Goal: Task Accomplishment & Management: Manage account settings

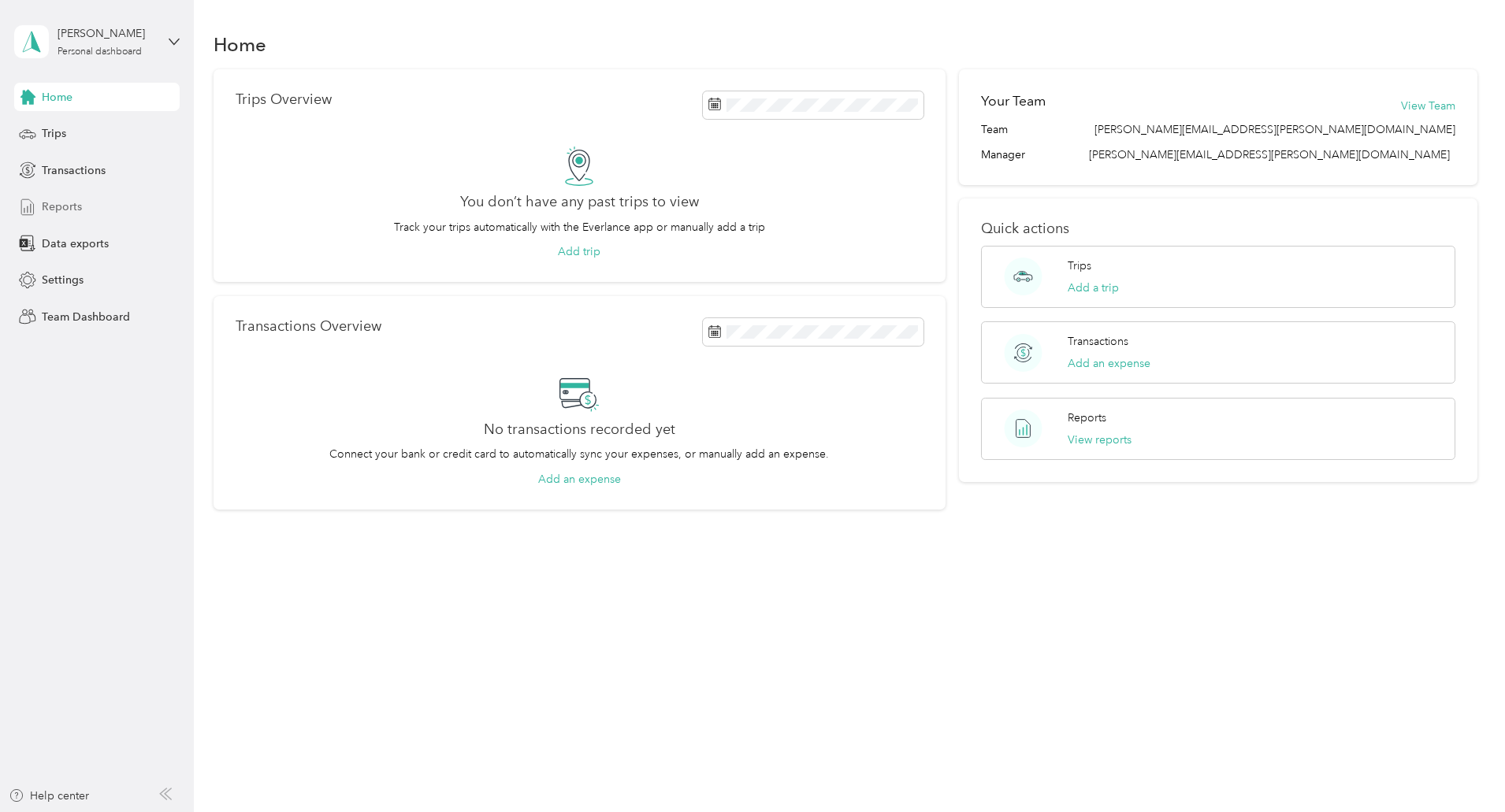
click at [94, 207] on div "Reports" at bounding box center [96, 206] width 166 height 29
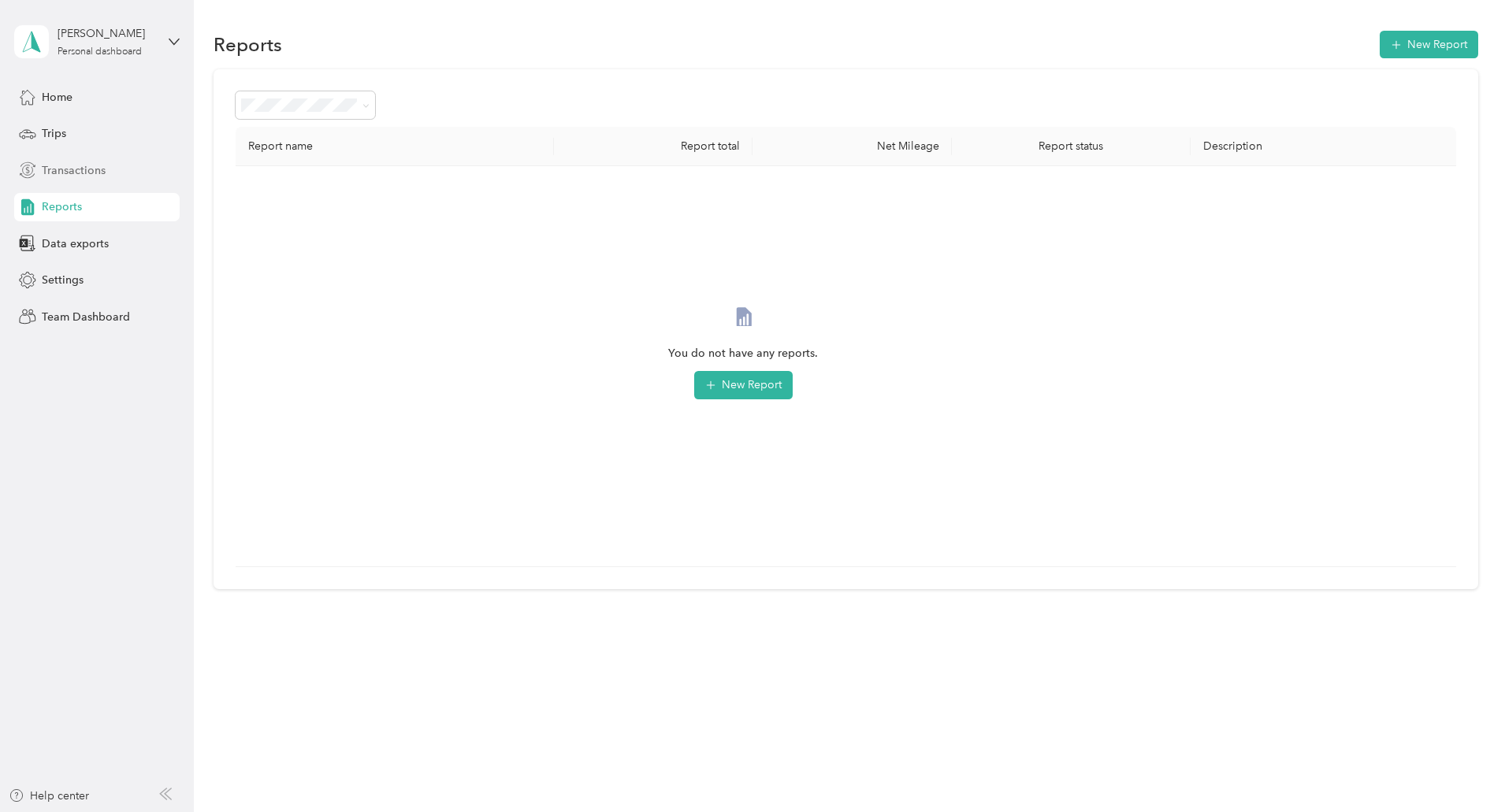
click at [63, 174] on span "Transactions" at bounding box center [74, 170] width 64 height 16
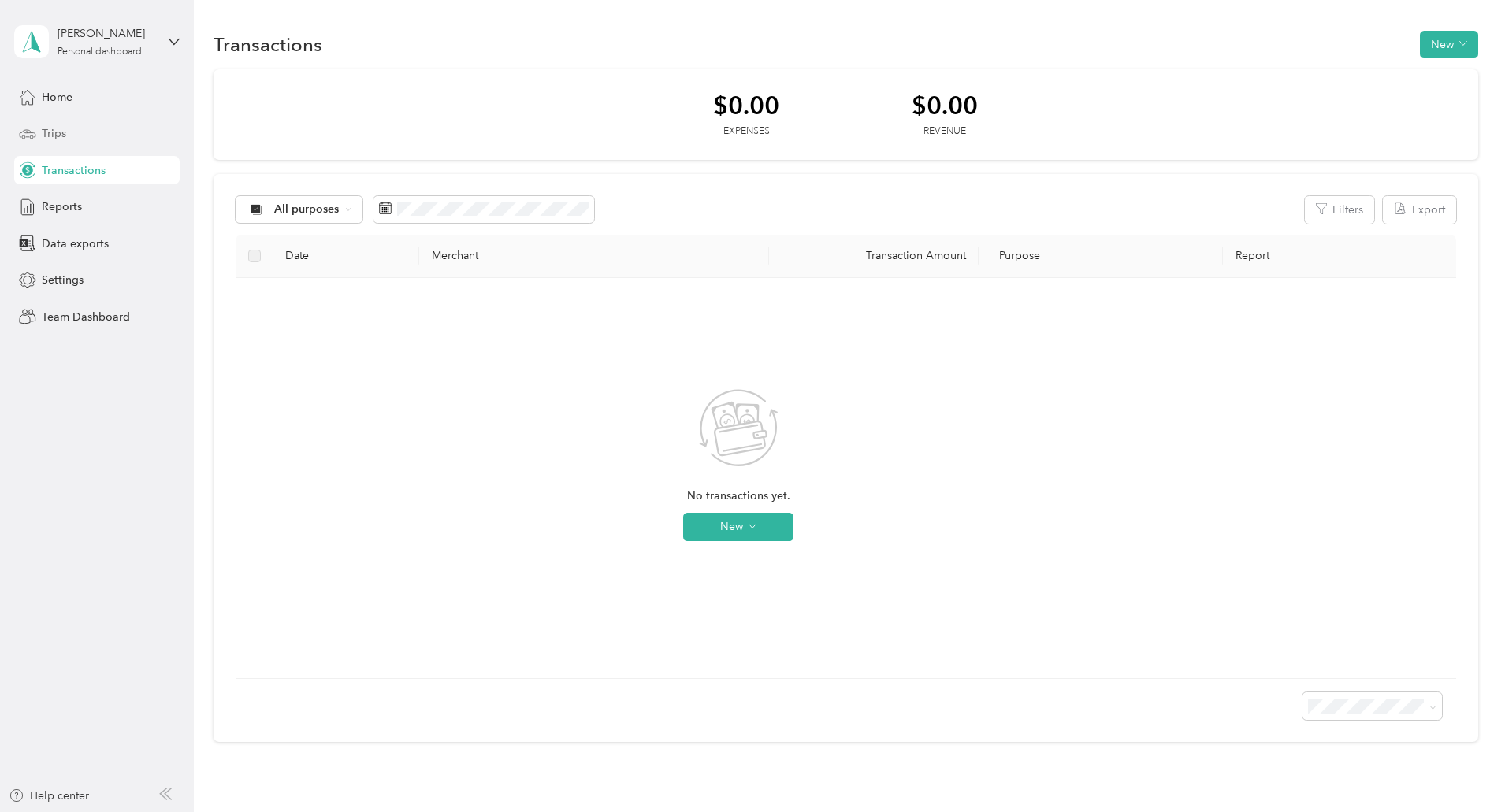
click at [62, 129] on span "Trips" at bounding box center [54, 133] width 24 height 16
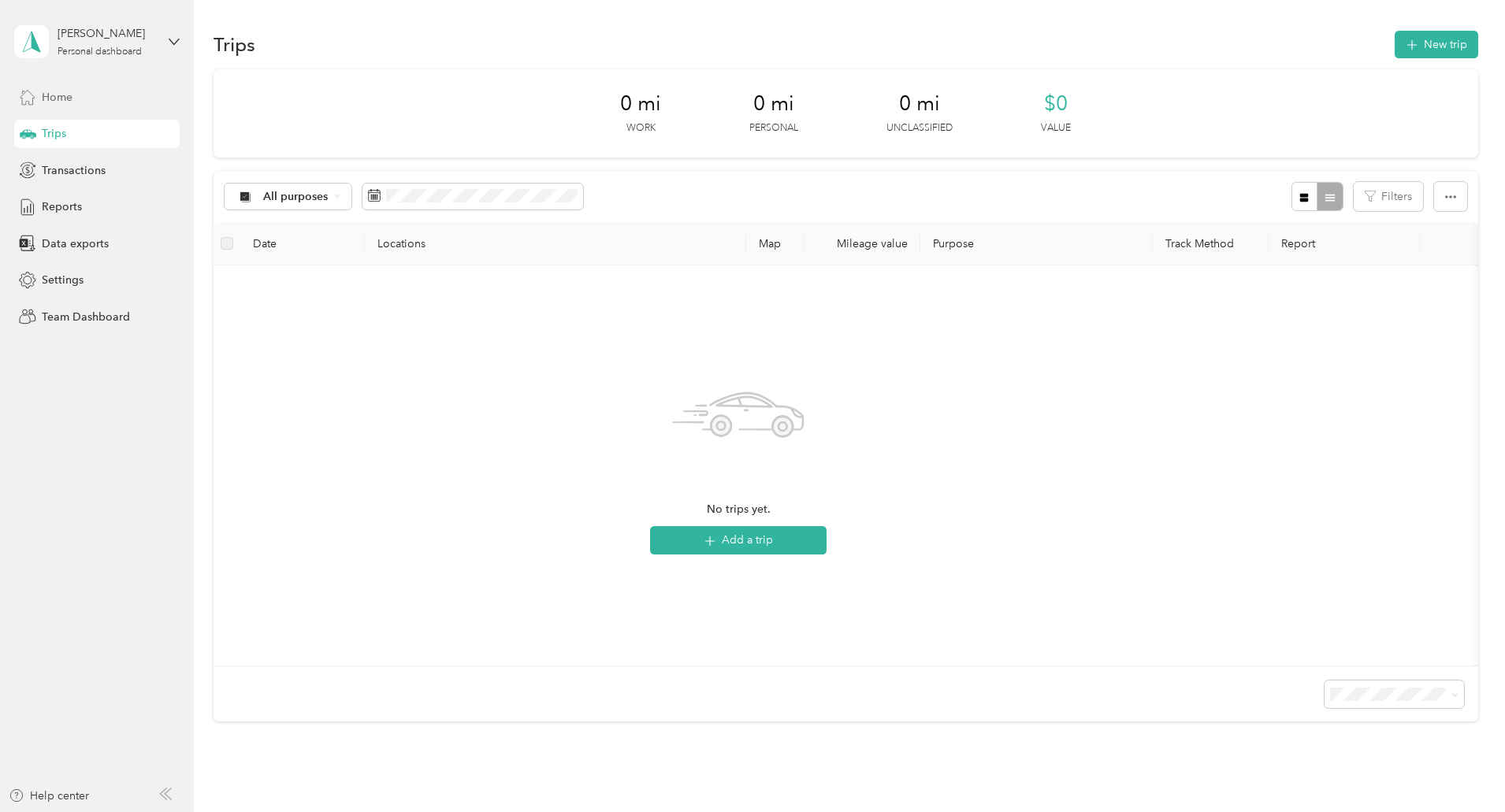
click at [62, 98] on span "Home" at bounding box center [56, 97] width 30 height 16
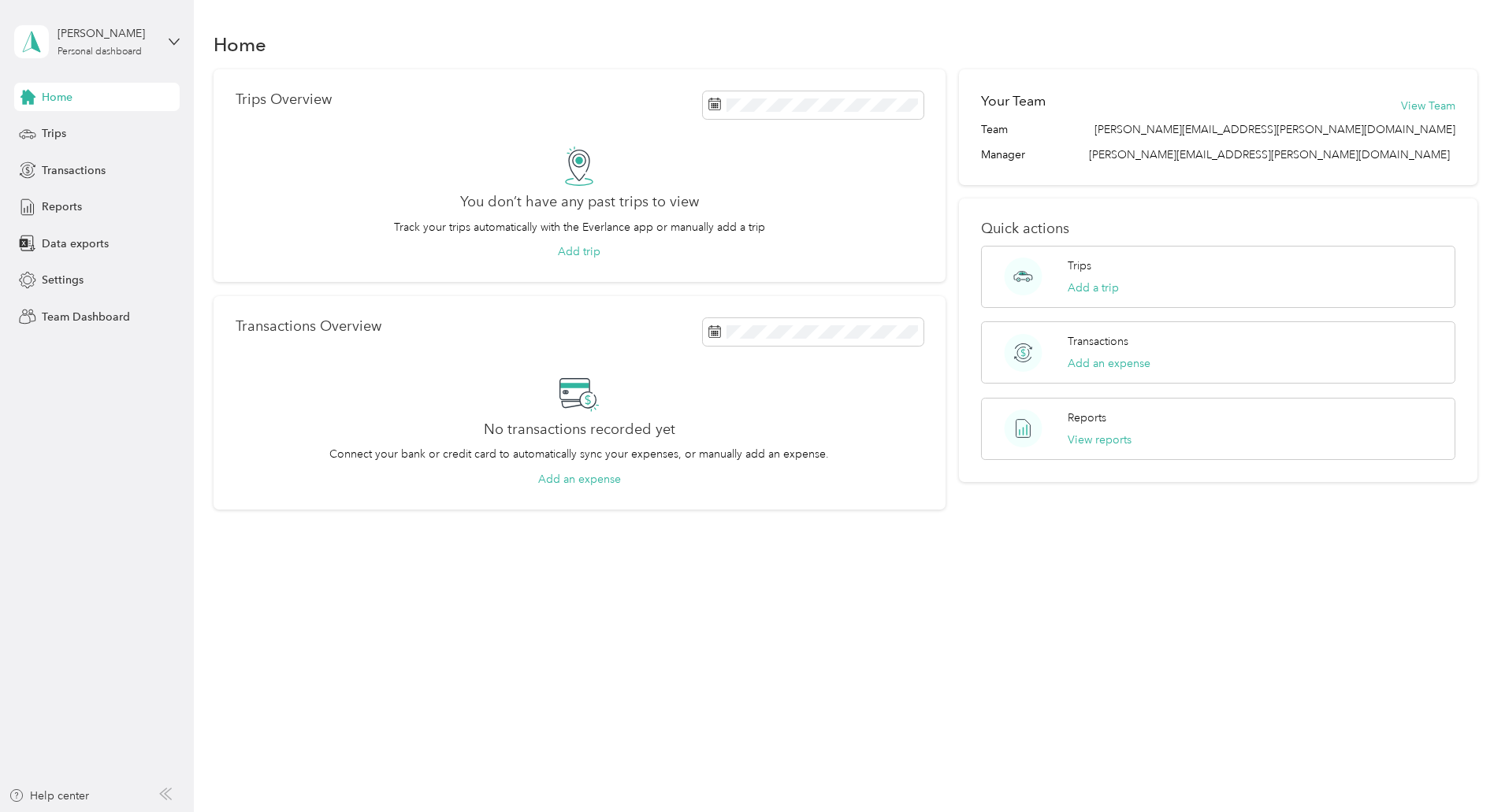
click at [168, 42] on div "[PERSON_NAME] Personal dashboard" at bounding box center [96, 42] width 166 height 56
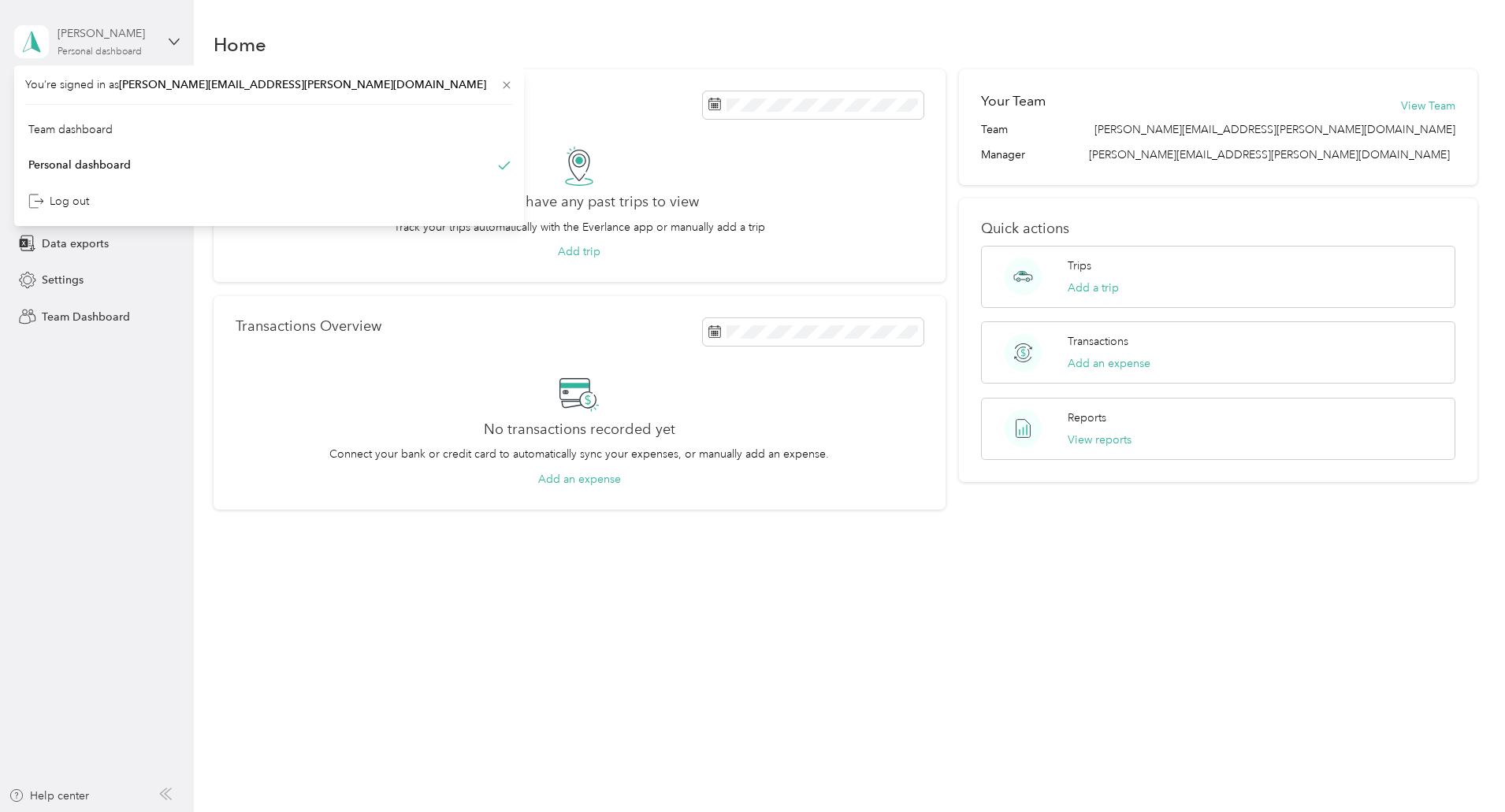
click at [61, 47] on div "Personal dashboard" at bounding box center [99, 51] width 84 height 10
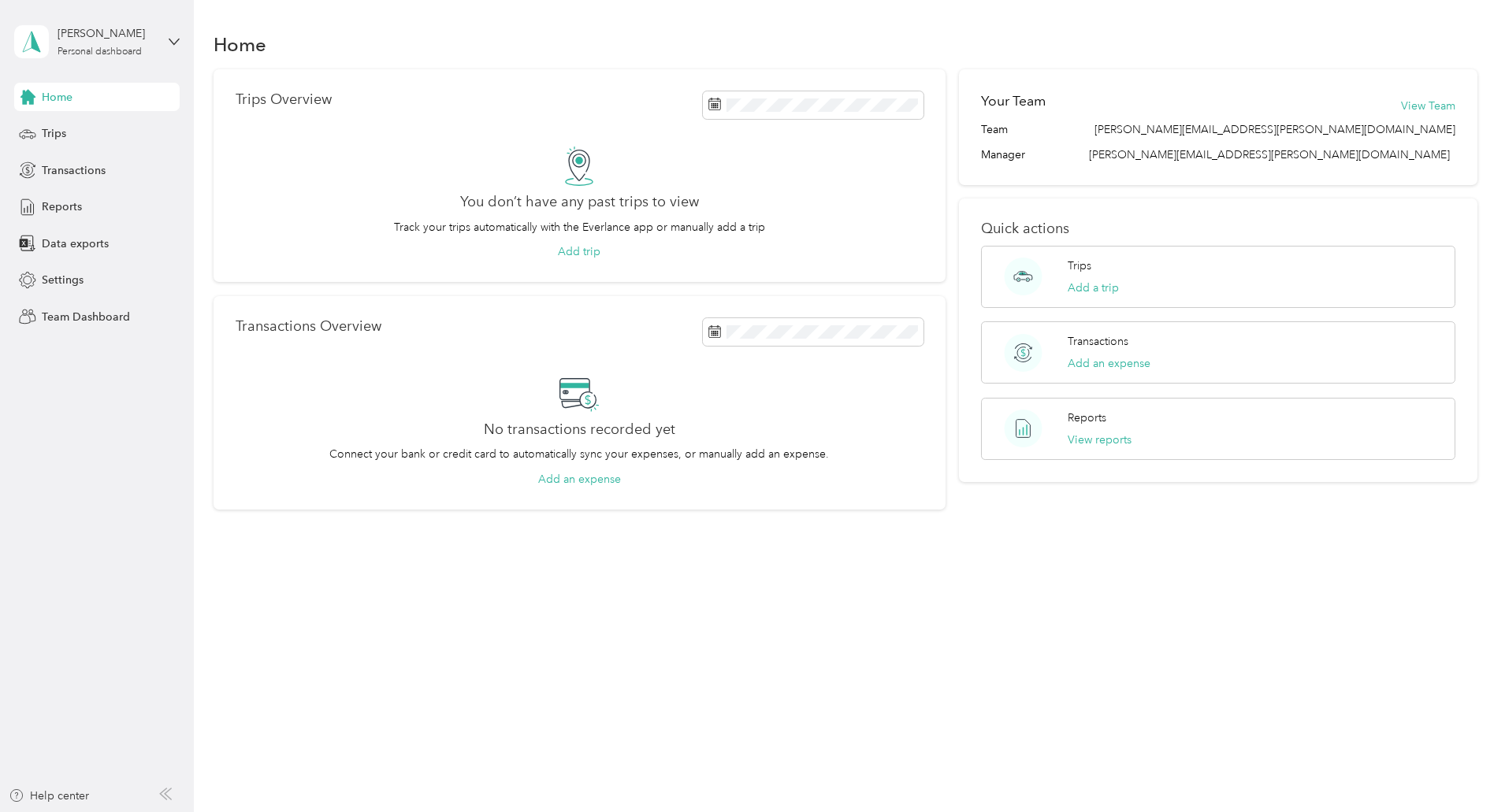
click at [79, 95] on div "Home" at bounding box center [96, 96] width 166 height 29
click at [61, 132] on span "Trips" at bounding box center [54, 133] width 24 height 16
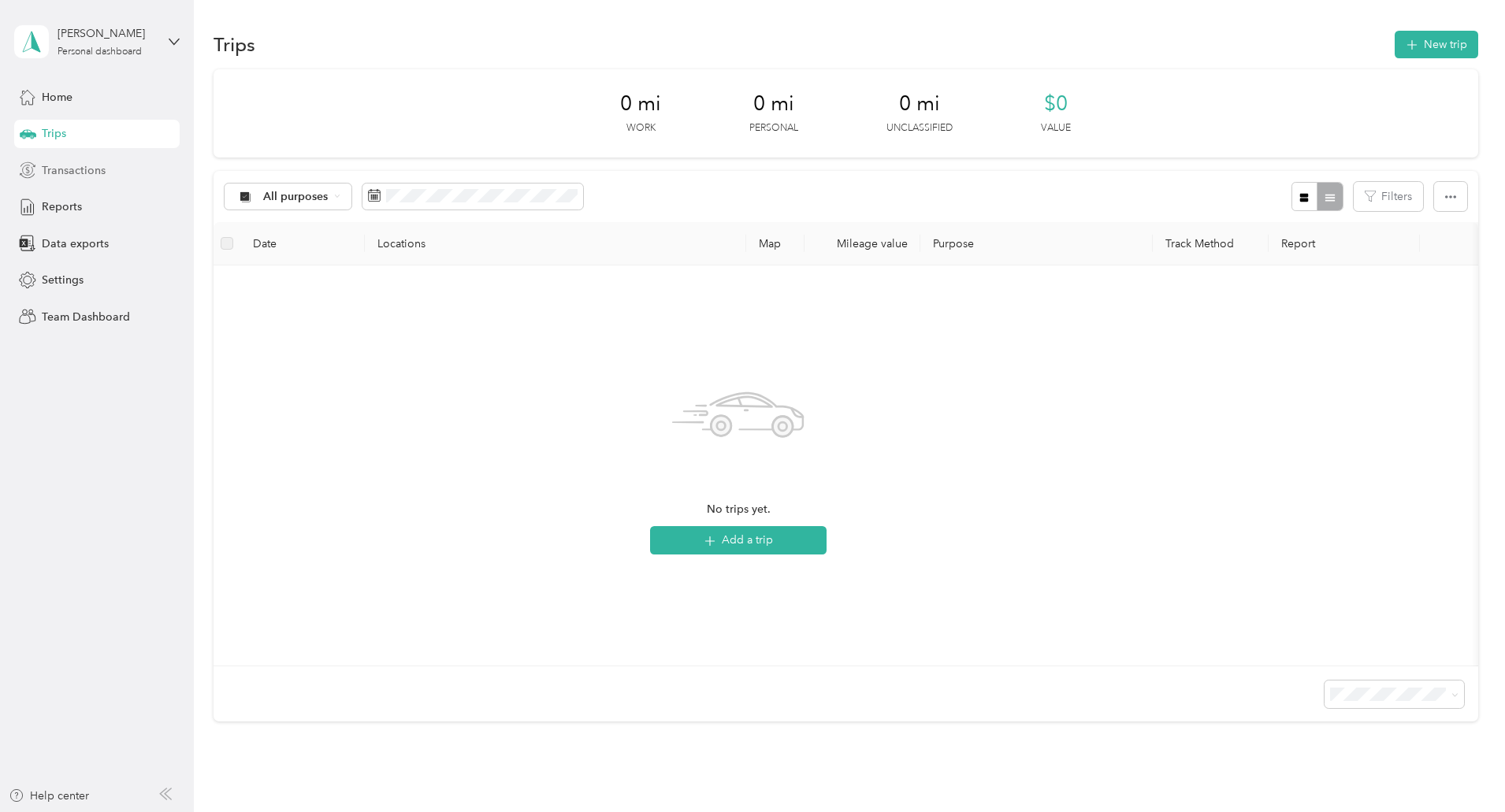
click at [76, 173] on span "Transactions" at bounding box center [74, 170] width 64 height 16
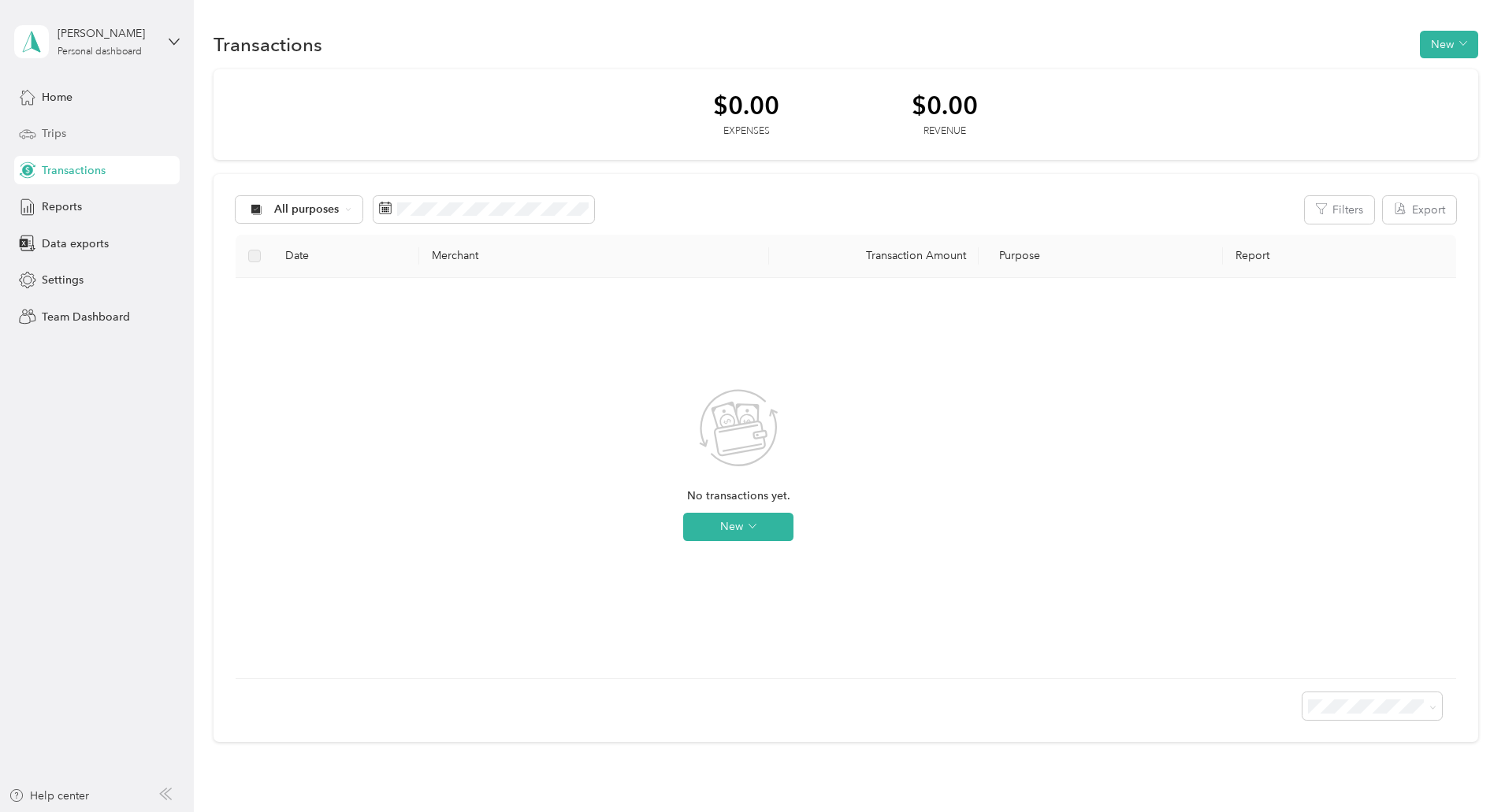
click at [70, 132] on div "Trips" at bounding box center [96, 134] width 166 height 29
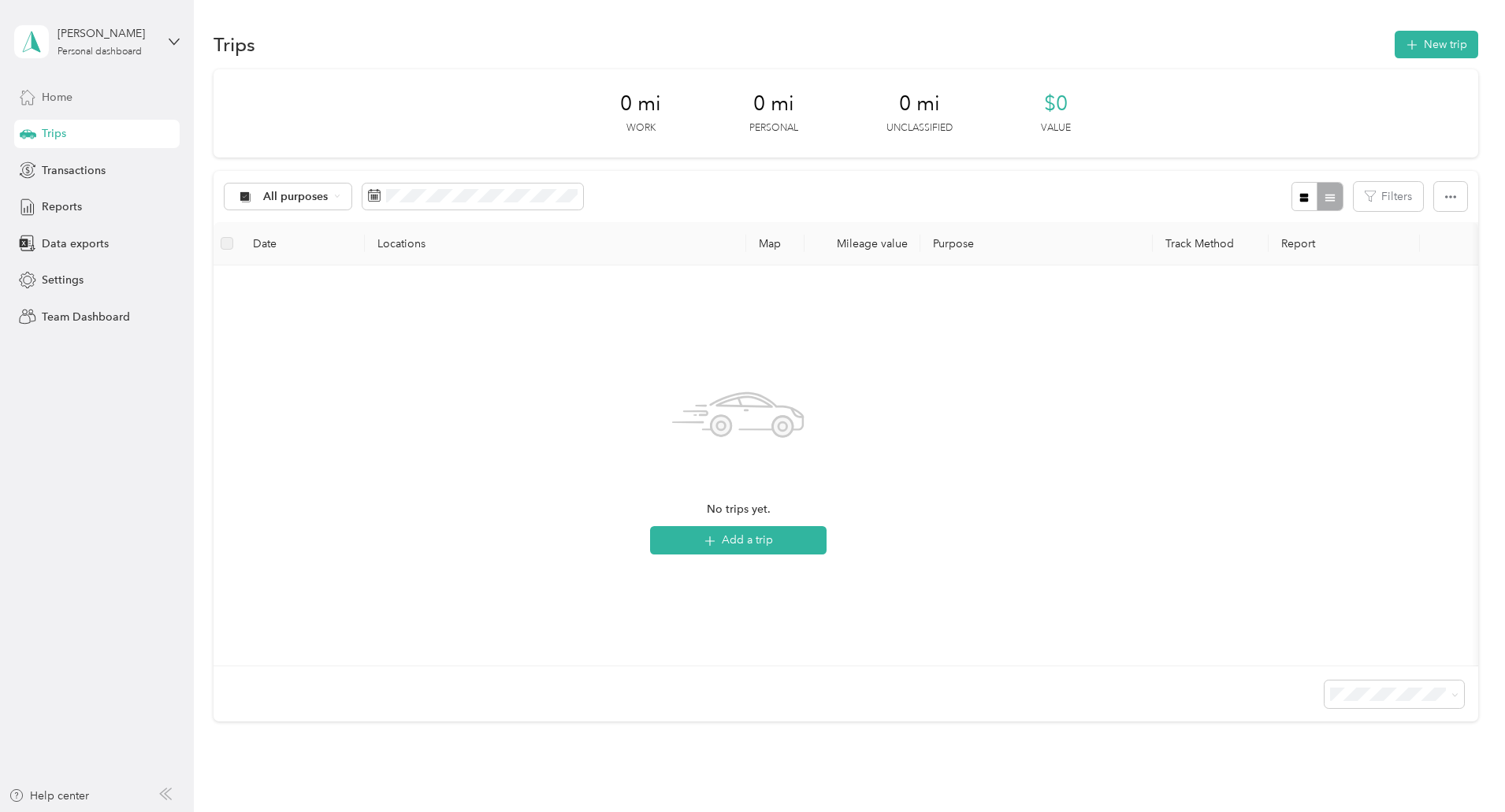
click at [79, 94] on div "Home" at bounding box center [96, 96] width 166 height 29
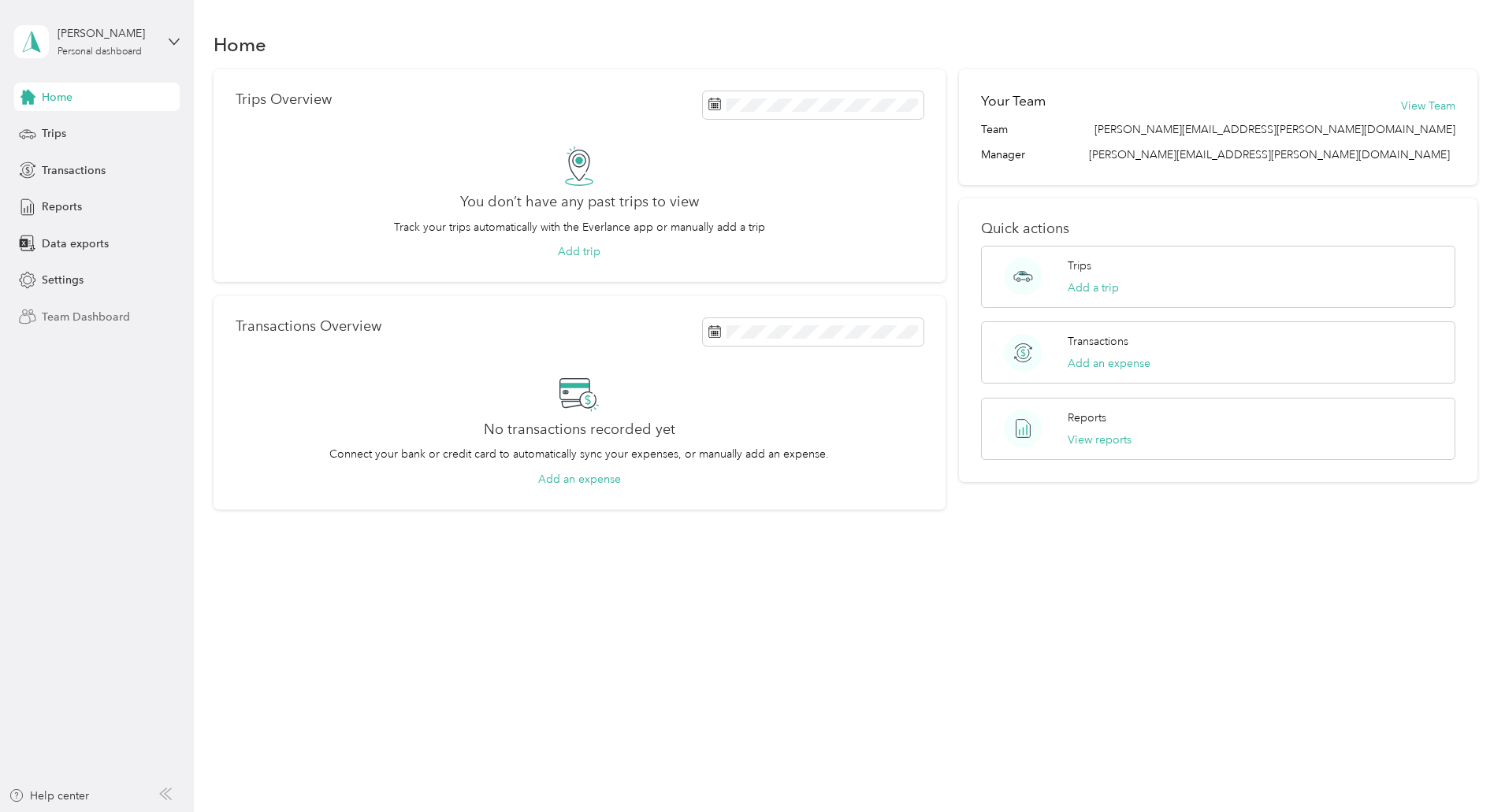
click at [98, 325] on div "Team Dashboard" at bounding box center [96, 317] width 166 height 29
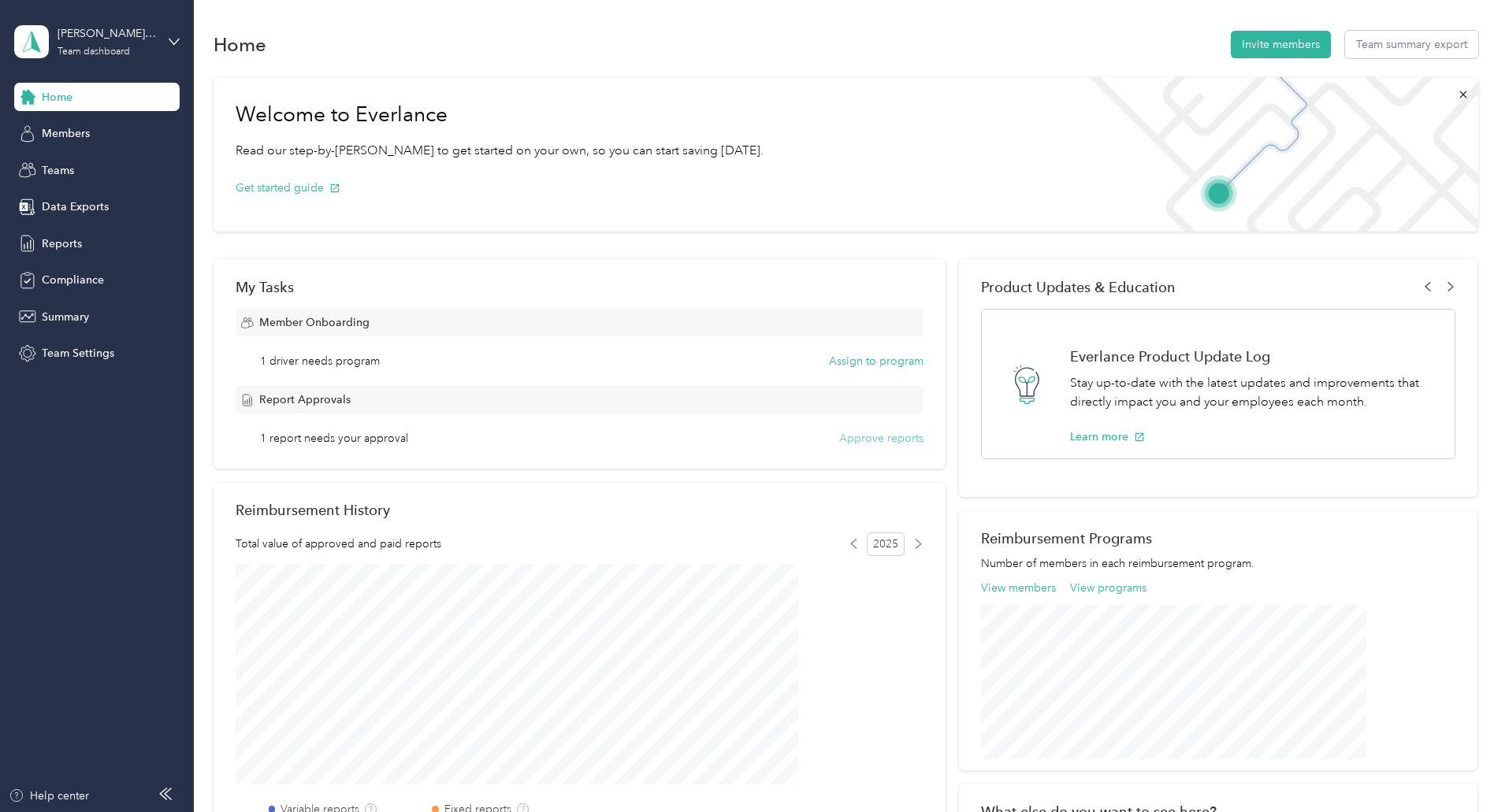
click at [839, 434] on button "Approve reports" at bounding box center [881, 438] width 84 height 16
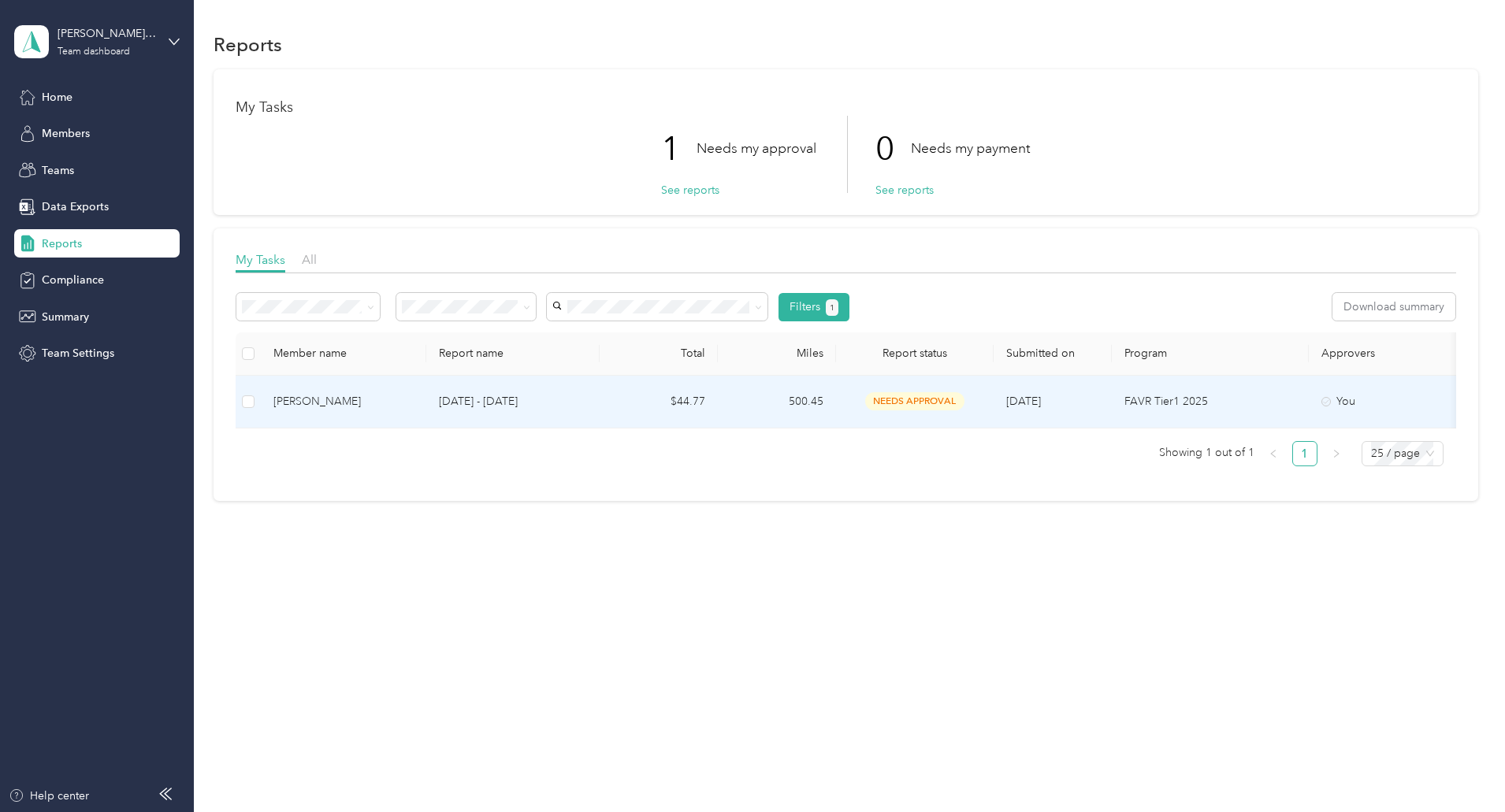
click at [552, 400] on p "[DATE] - [DATE]" at bounding box center [513, 402] width 148 height 17
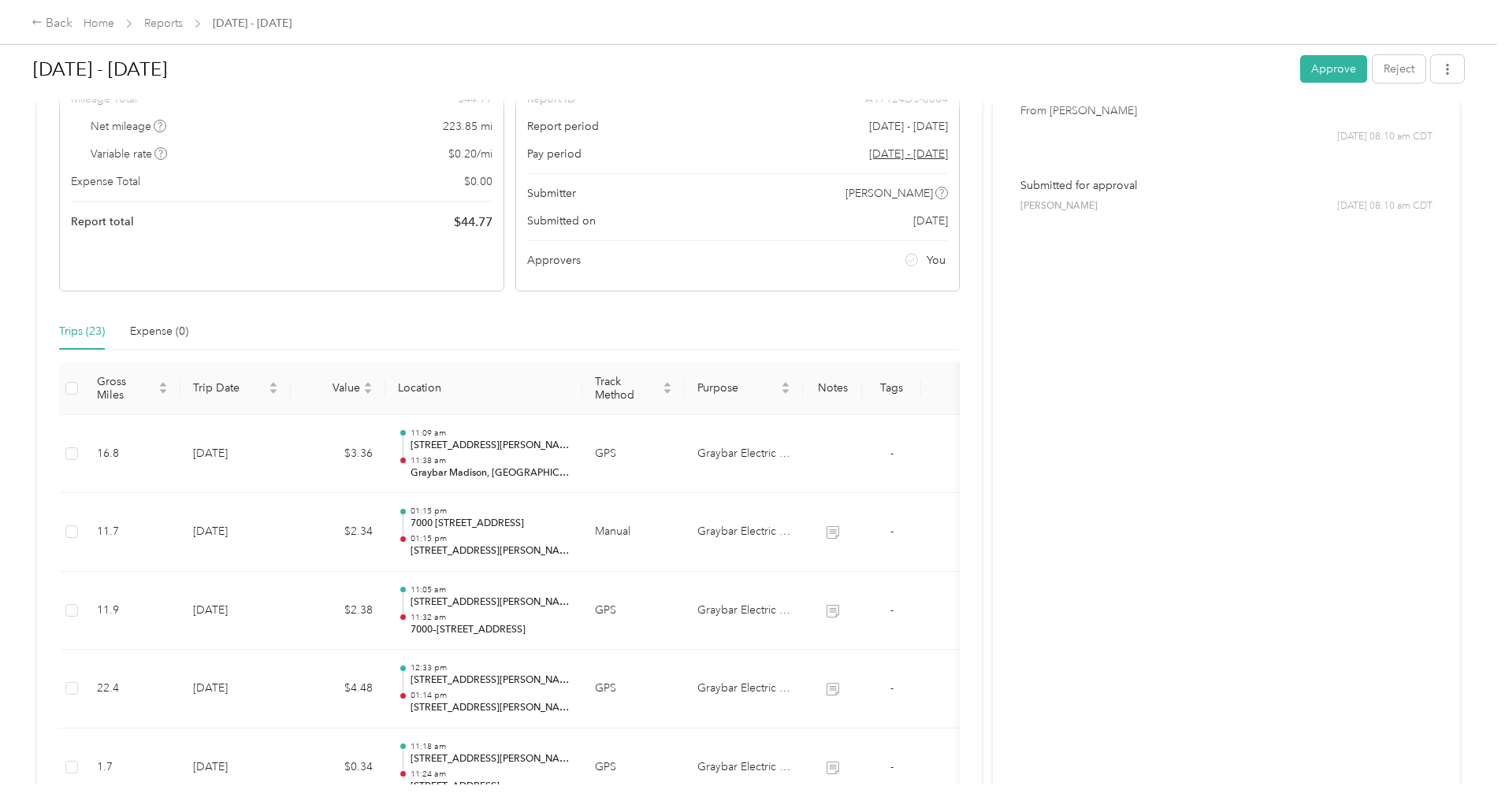
scroll to position [158, 0]
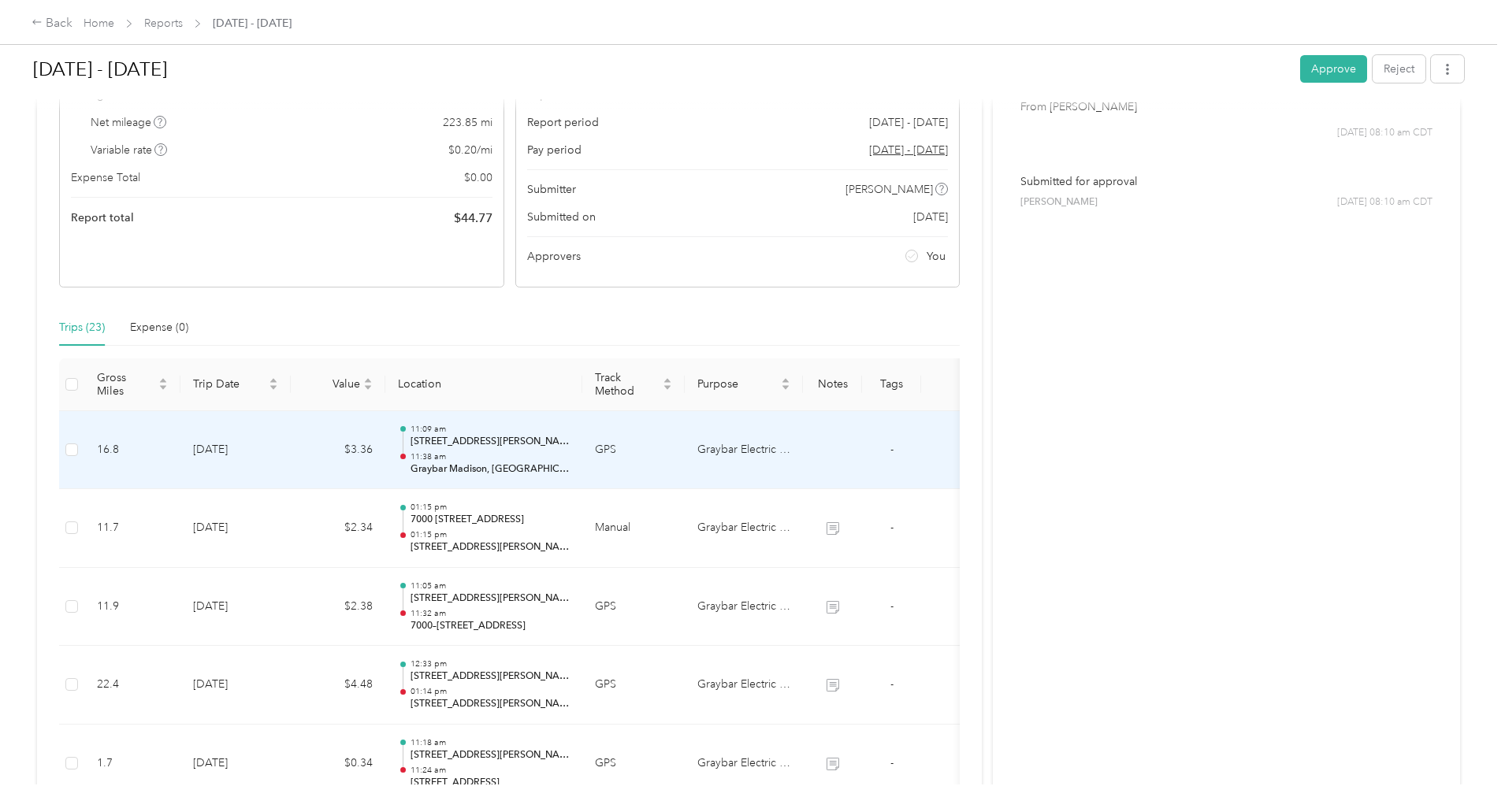
click at [685, 475] on td "GPS" at bounding box center [634, 450] width 102 height 79
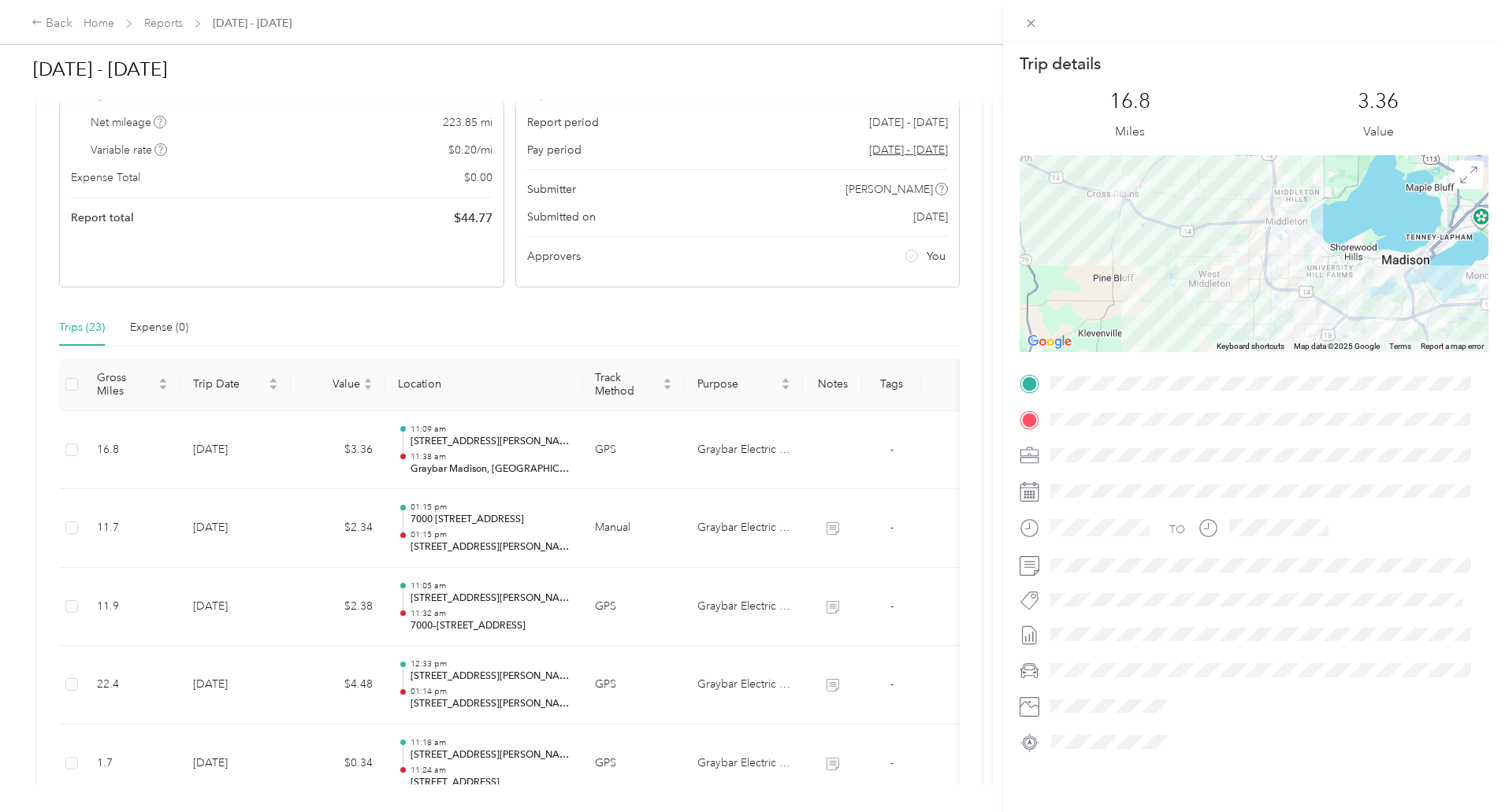
click at [691, 524] on div "Trip details This trip cannot be edited because it is either under review, appr…" at bounding box center [752, 406] width 1505 height 812
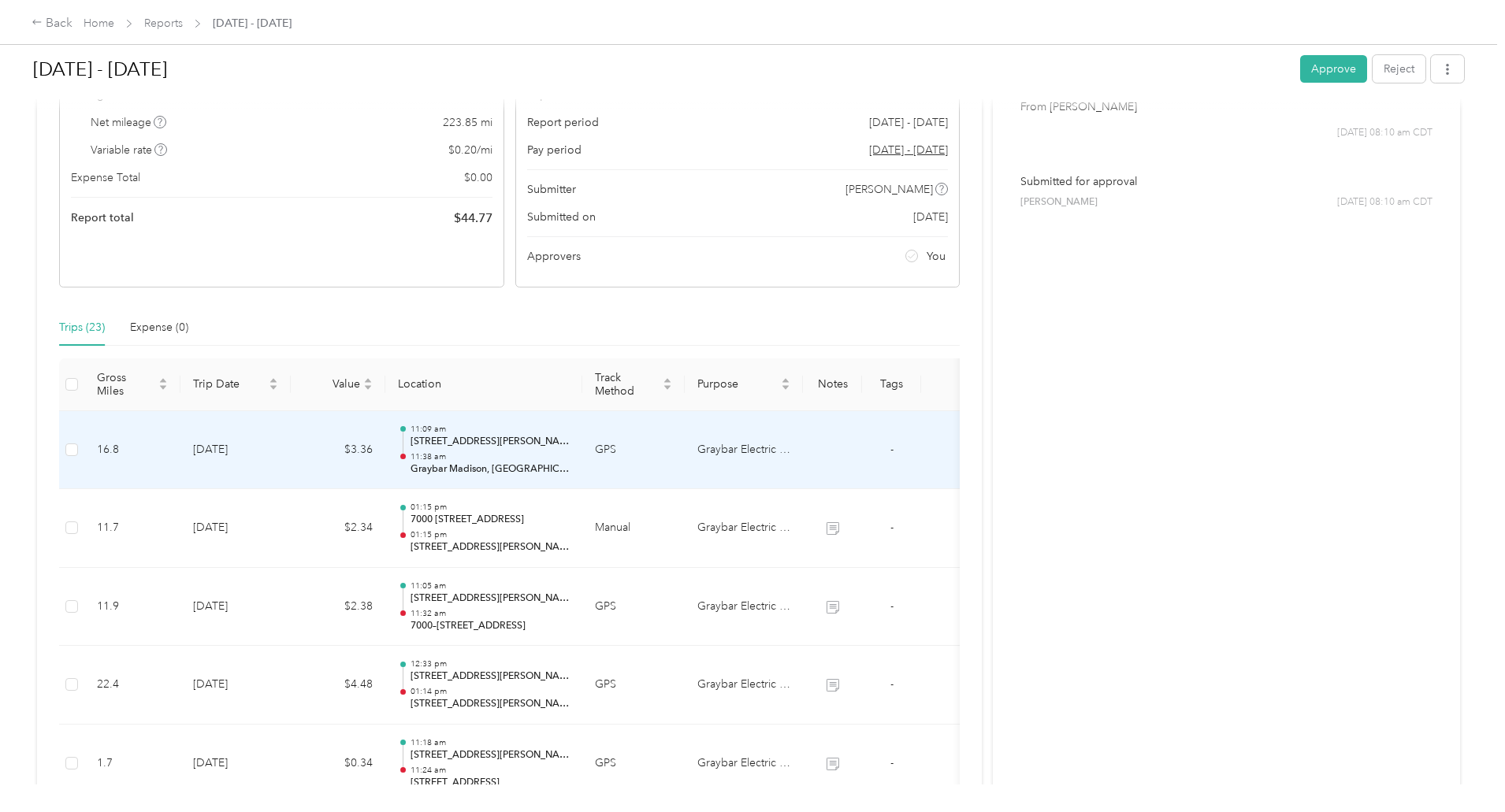
click at [569, 438] on p "[STREET_ADDRESS][PERSON_NAME]" at bounding box center [490, 442] width 159 height 14
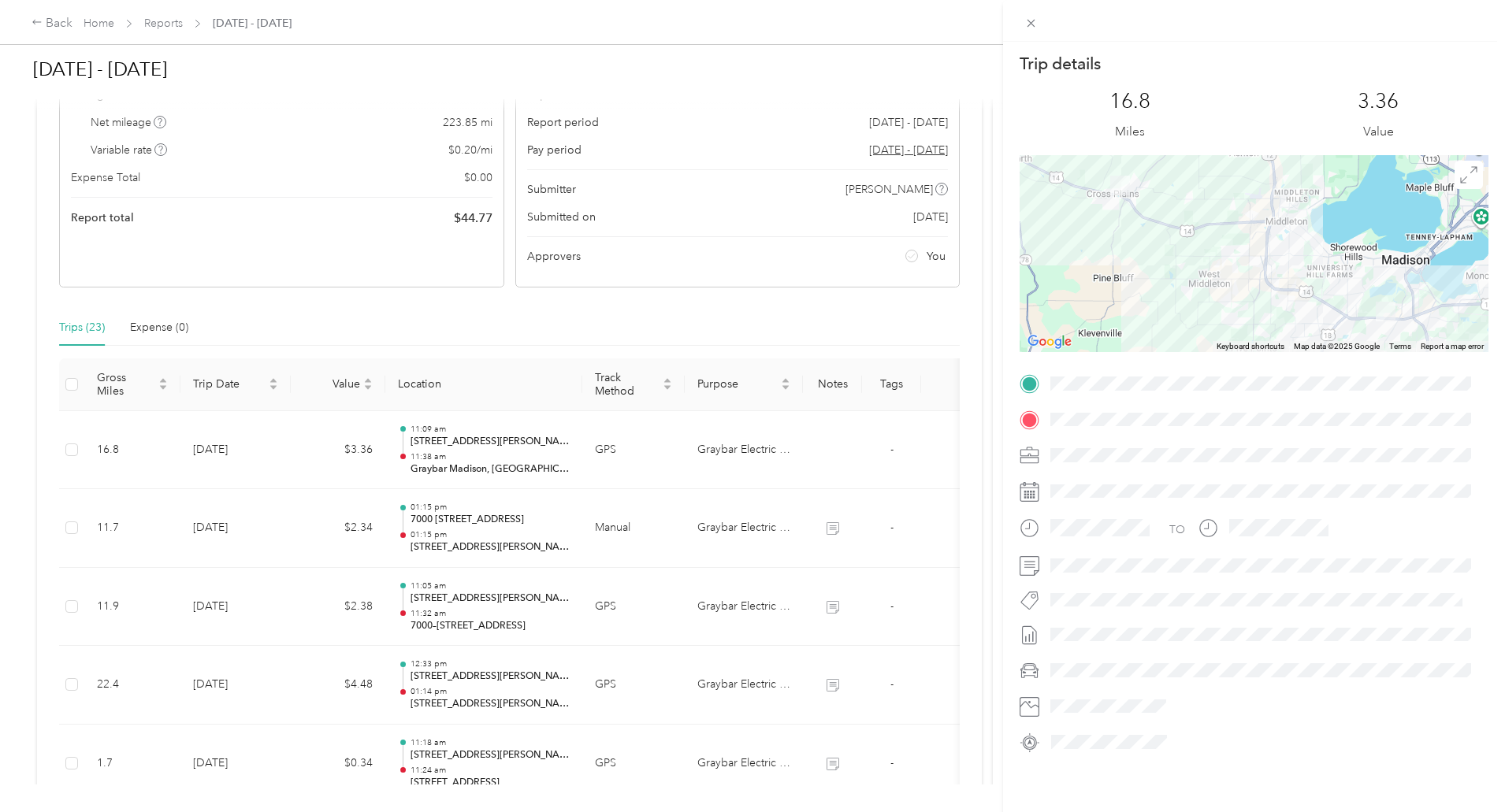
click at [626, 534] on div "Trip details This trip cannot be edited because it is either under review, appr…" at bounding box center [752, 406] width 1505 height 812
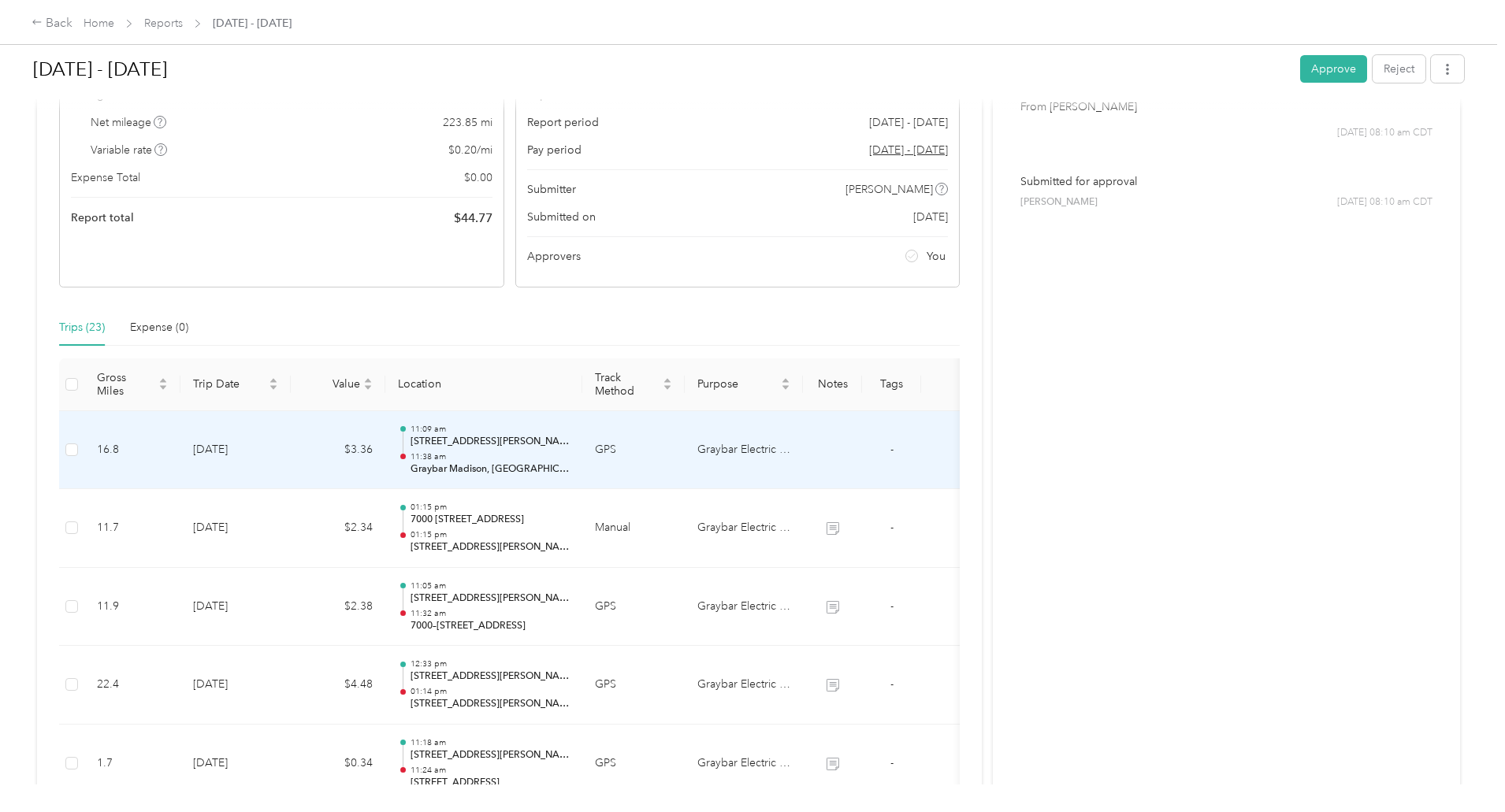
click at [569, 453] on p "11:38 am" at bounding box center [490, 456] width 159 height 11
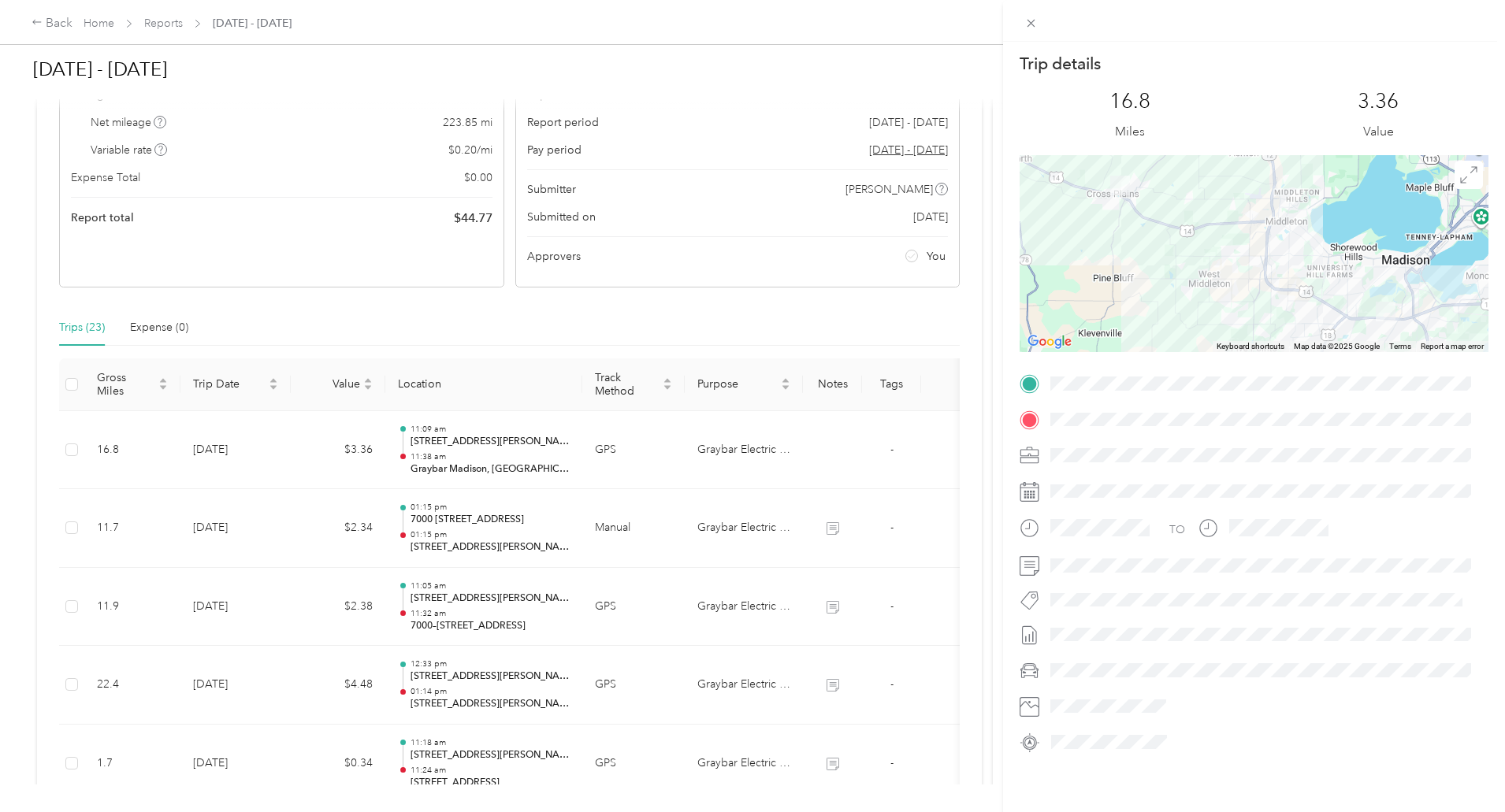
click at [628, 518] on div "Trip details This trip cannot be edited because it is either under review, appr…" at bounding box center [752, 406] width 1505 height 812
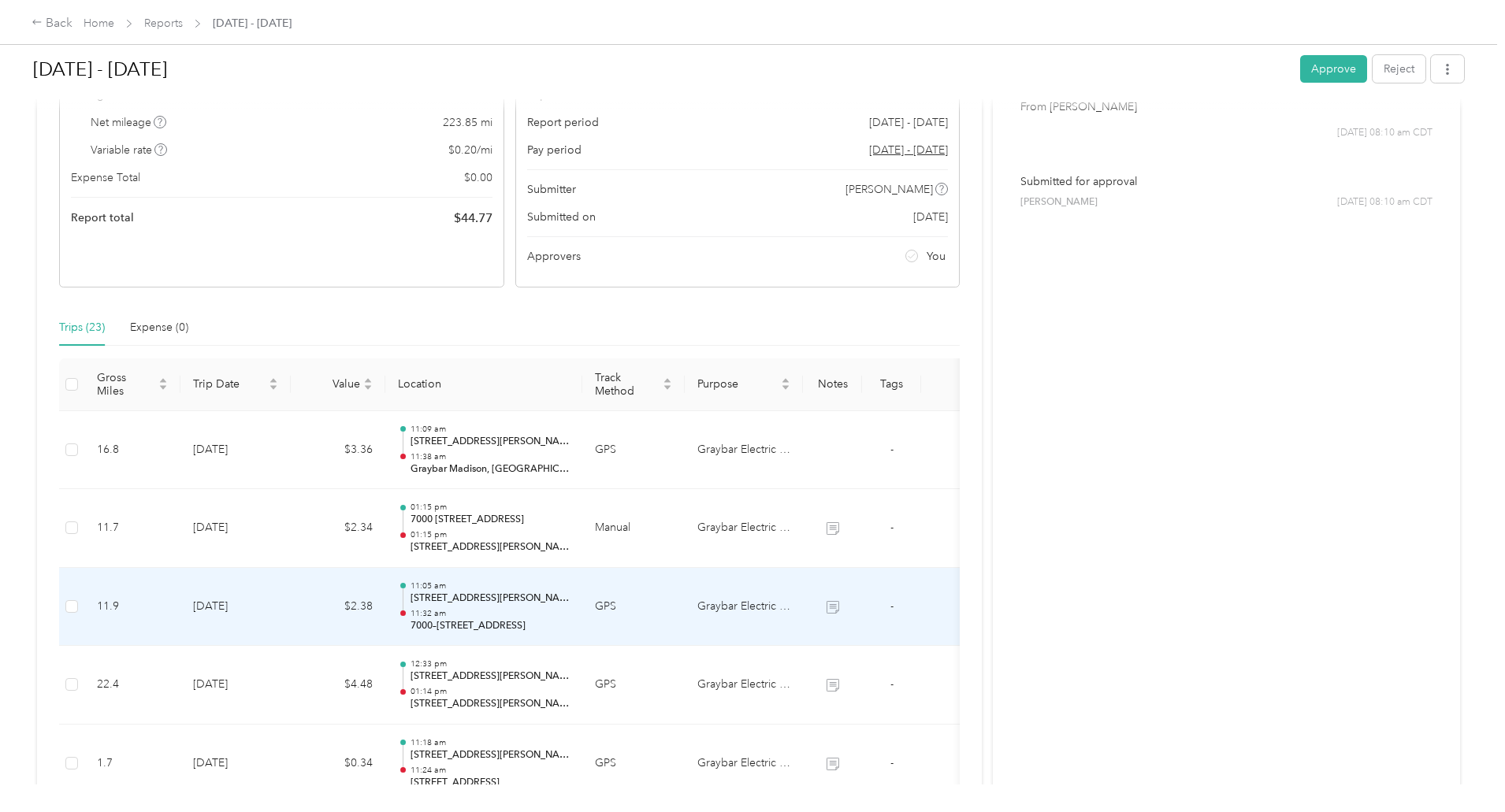
click at [569, 594] on p "[STREET_ADDRESS][PERSON_NAME]" at bounding box center [490, 599] width 159 height 14
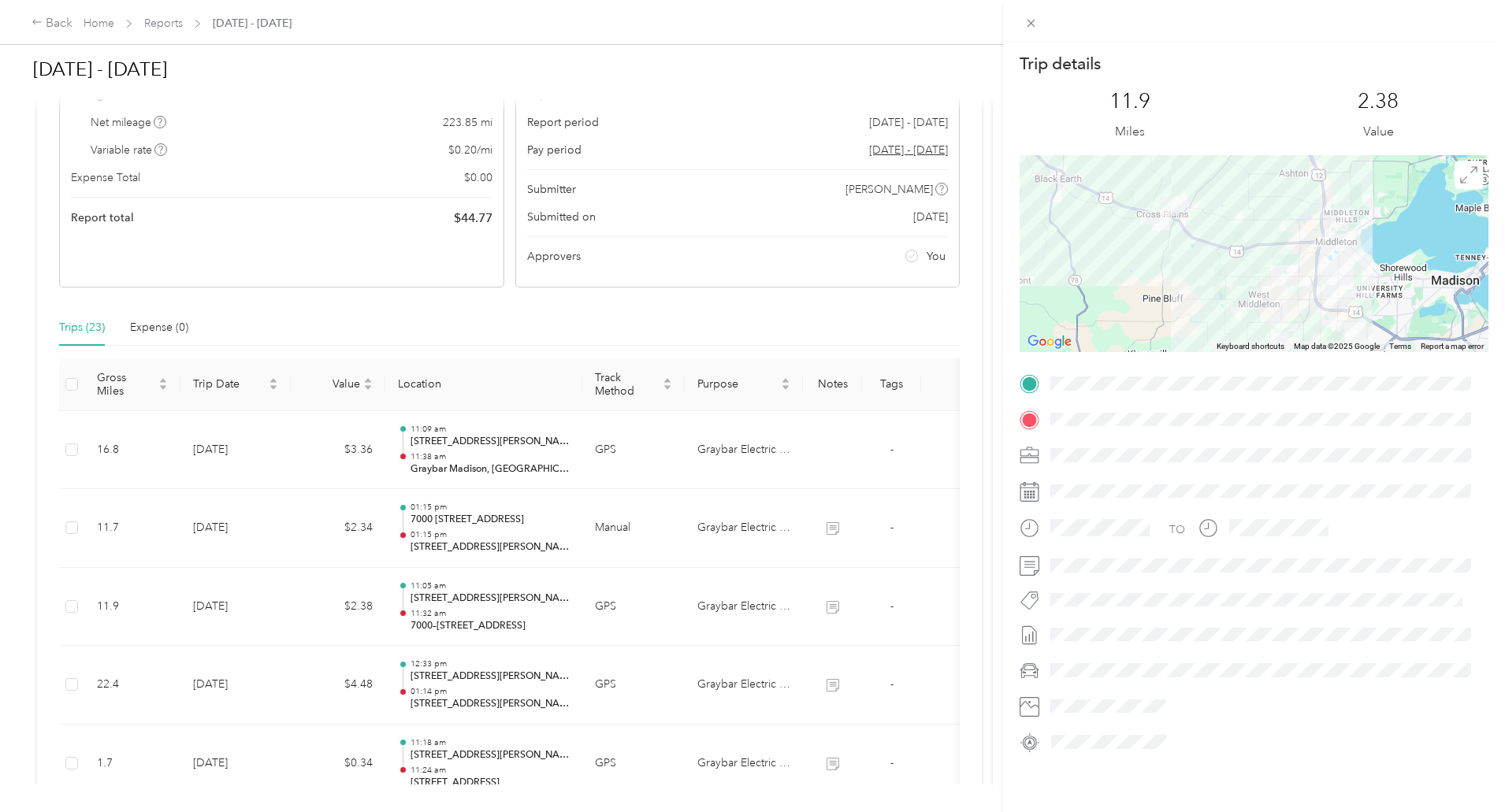
click at [25, 248] on div "Trip details This trip cannot be edited because it is either under review, appr…" at bounding box center [752, 406] width 1505 height 812
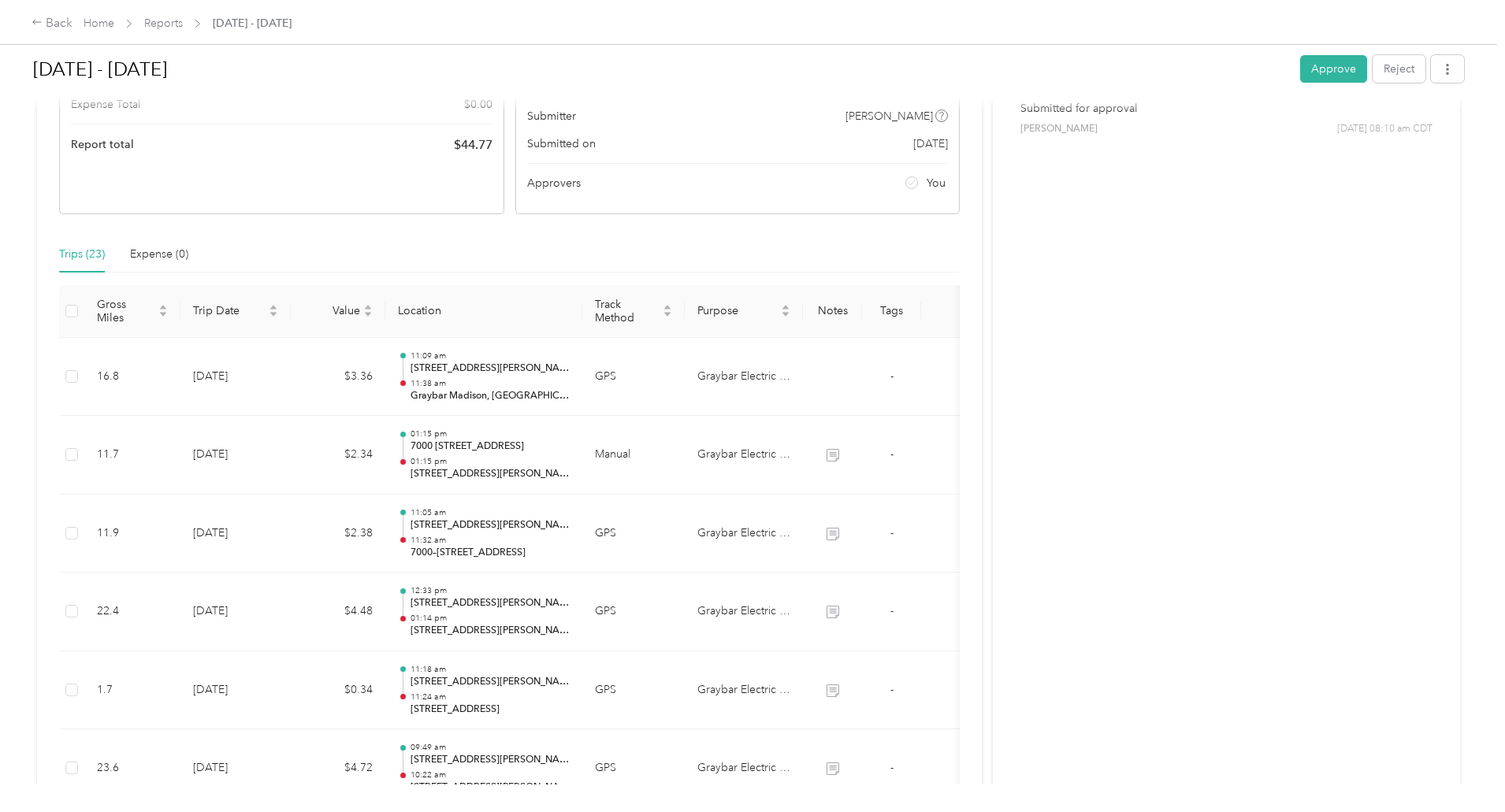
scroll to position [219, 0]
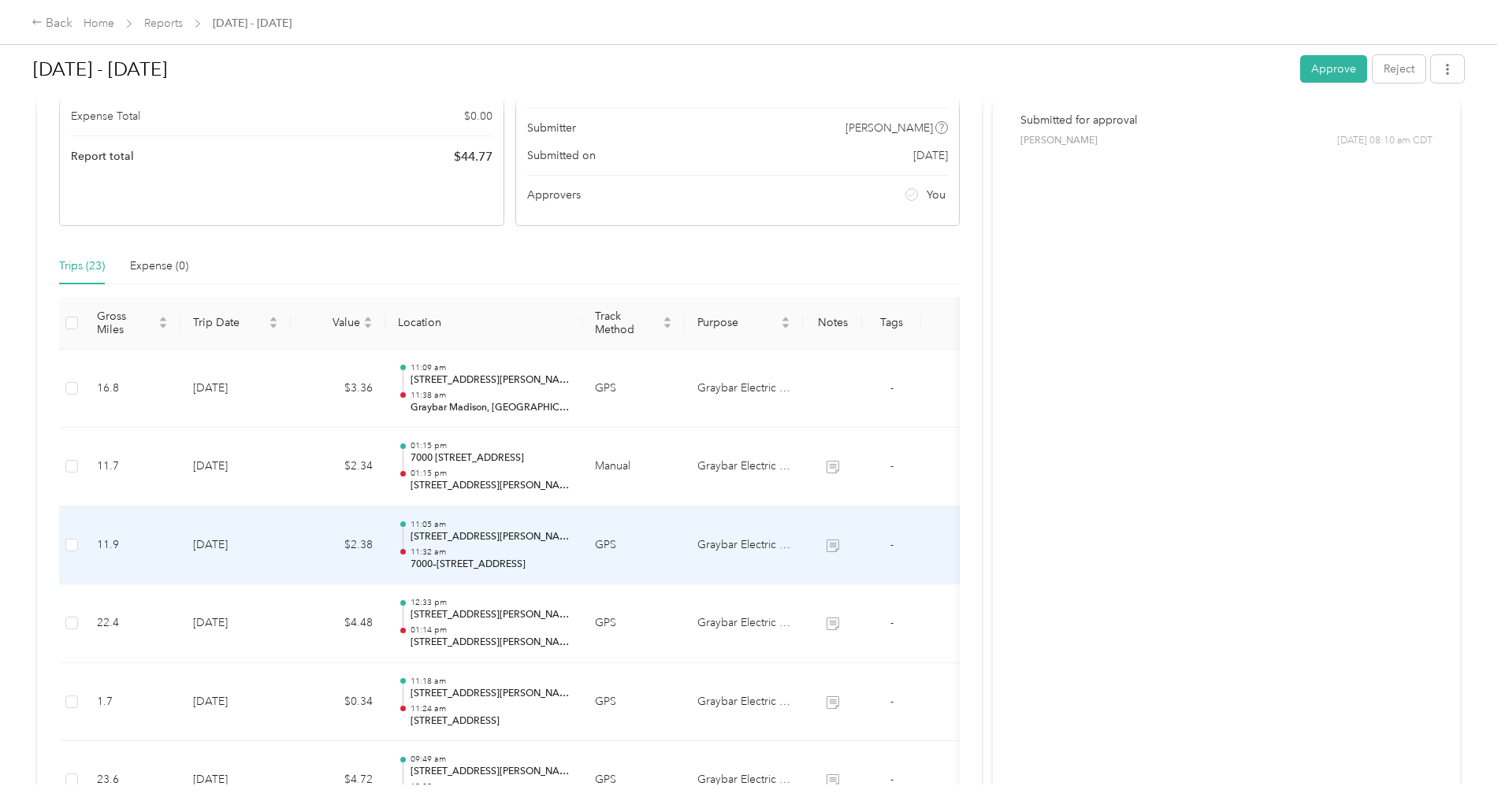
click at [569, 556] on p "11:32 am" at bounding box center [490, 552] width 159 height 11
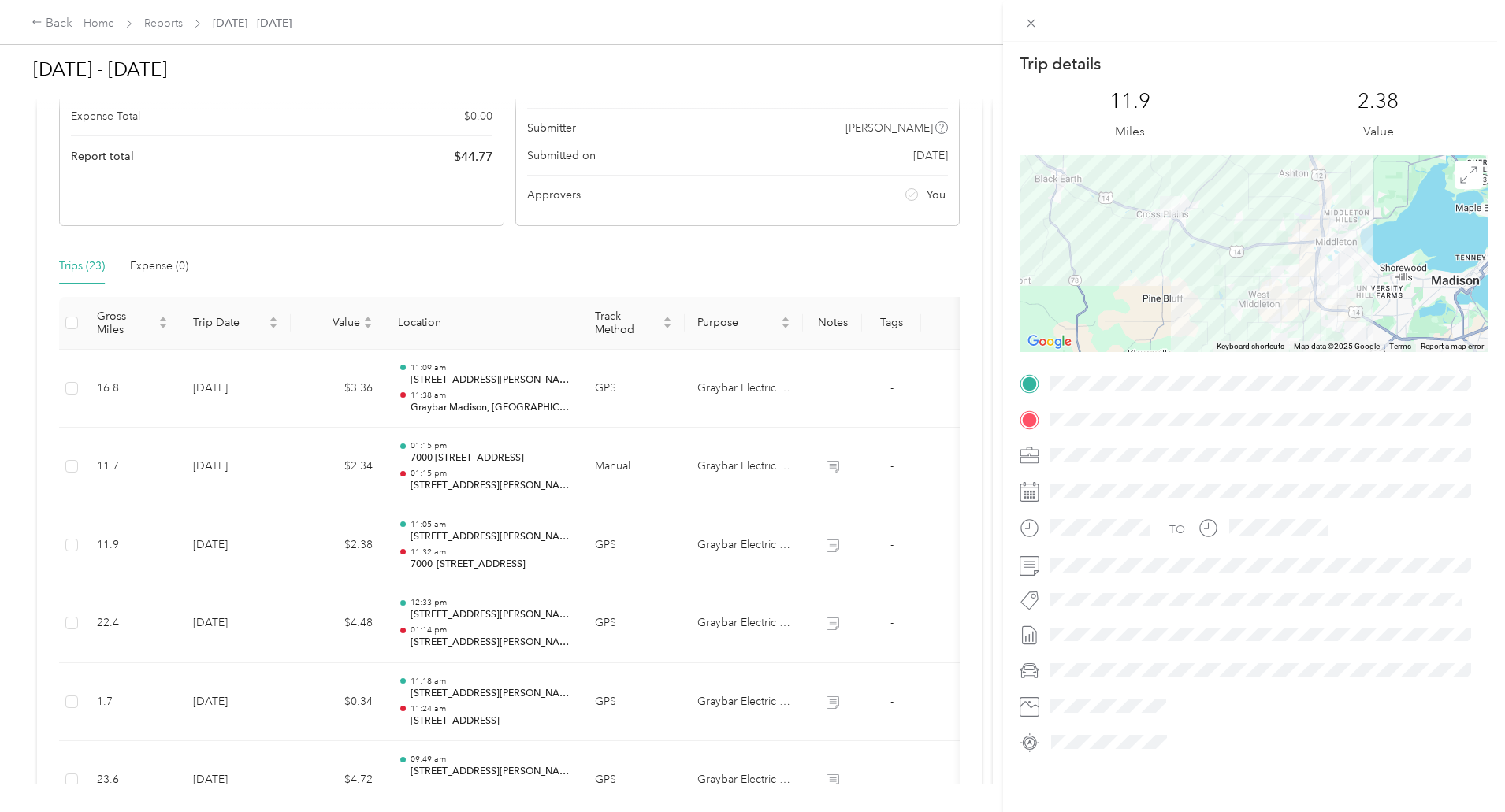
click at [587, 619] on div "Trip details This trip cannot be edited because it is either under review, appr…" at bounding box center [752, 406] width 1505 height 812
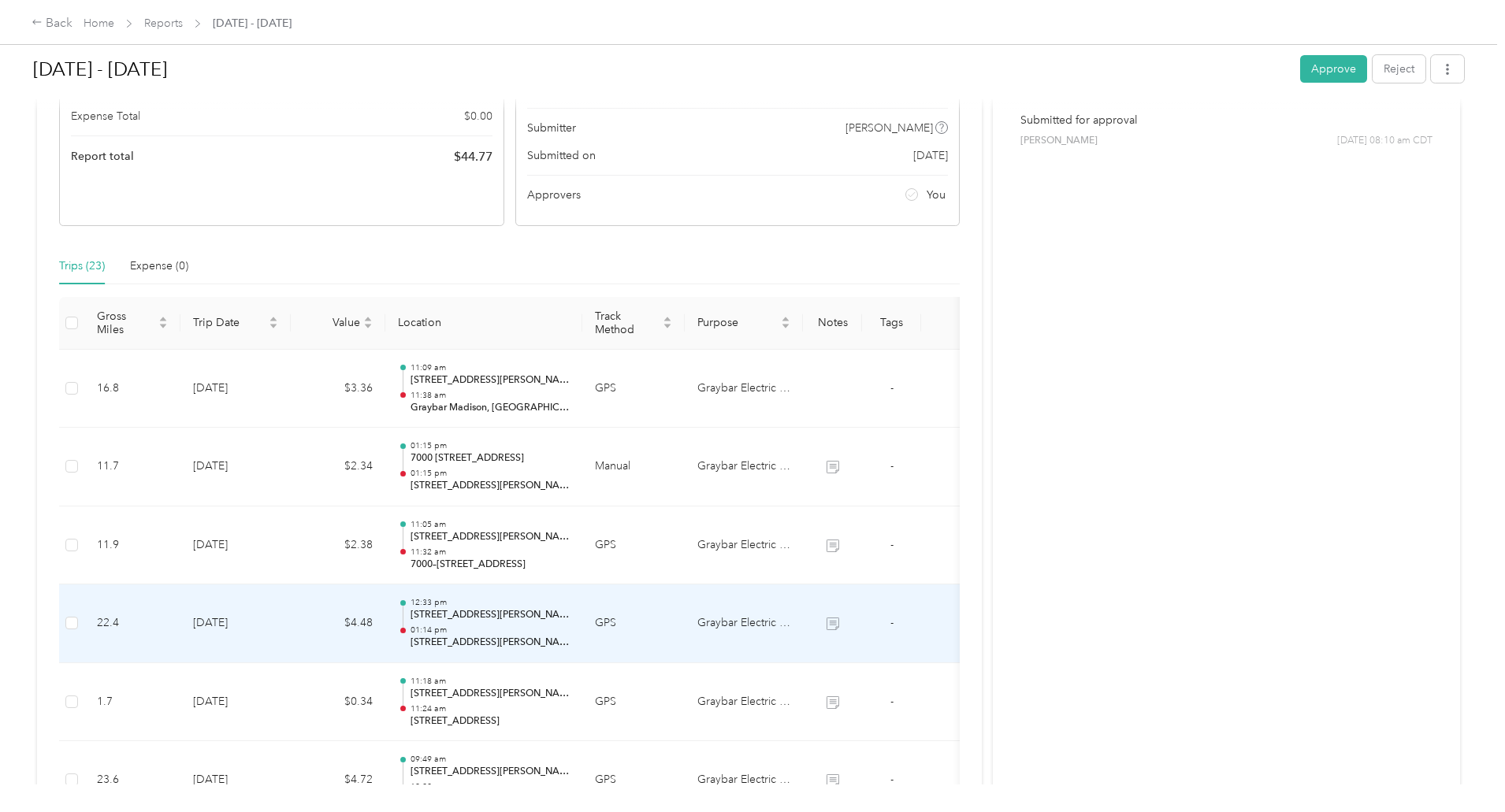
click at [569, 619] on p "[STREET_ADDRESS][PERSON_NAME]" at bounding box center [490, 615] width 159 height 14
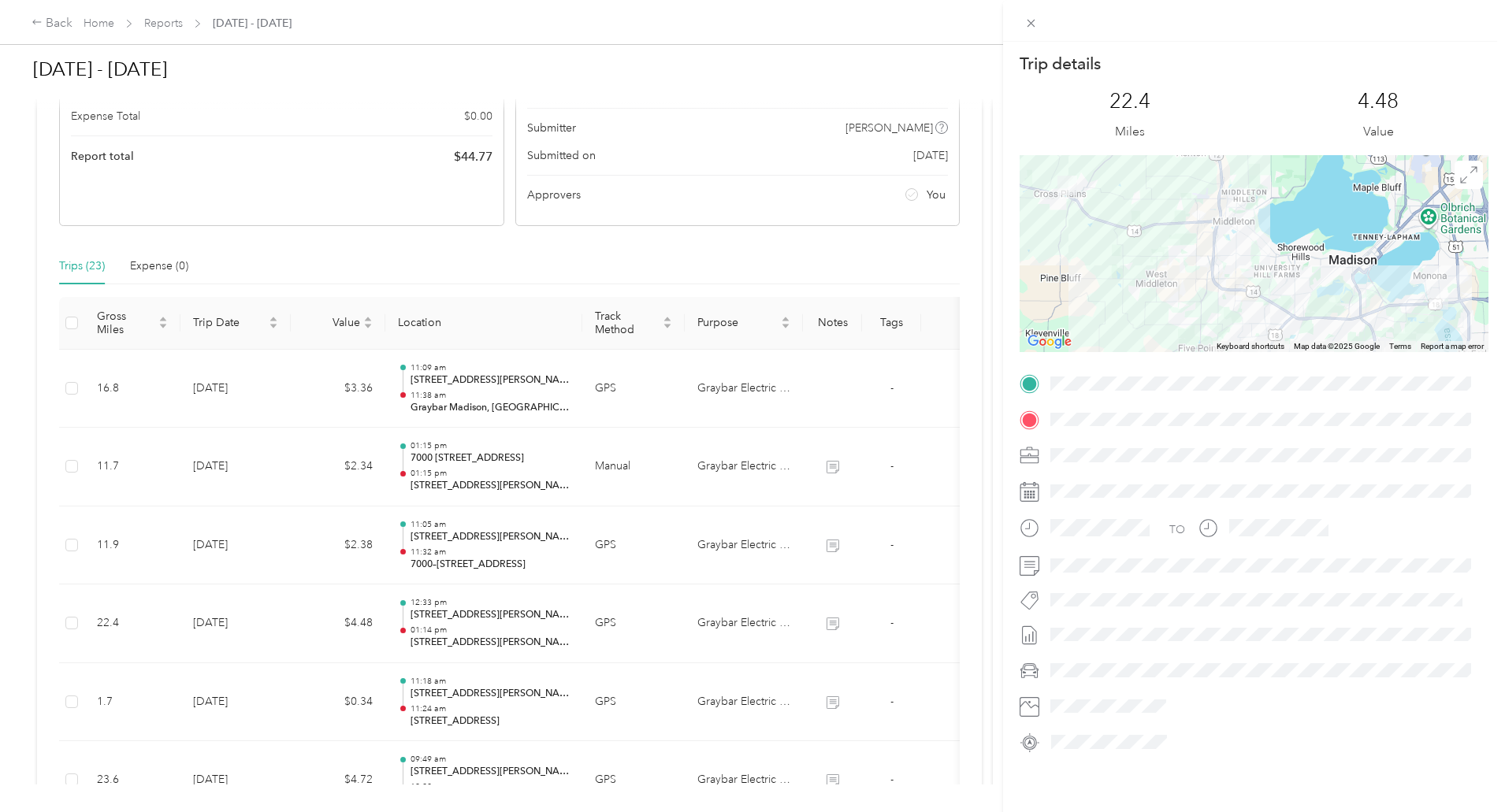
click at [590, 697] on div "Trip details This trip cannot be edited because it is either under review, appr…" at bounding box center [752, 406] width 1505 height 812
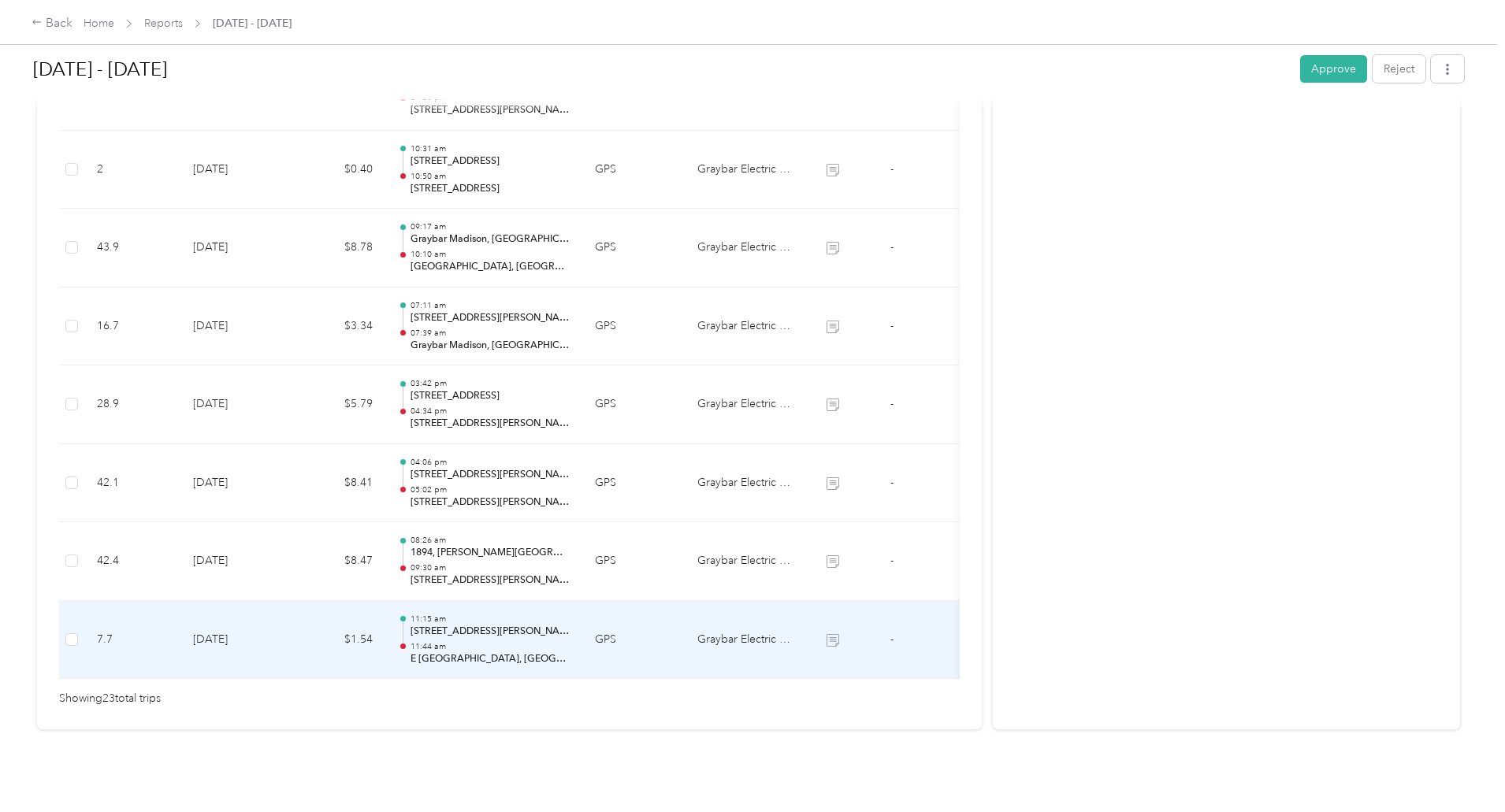
scroll to position [1715, 0]
click at [569, 641] on p "11:44 am" at bounding box center [490, 646] width 159 height 11
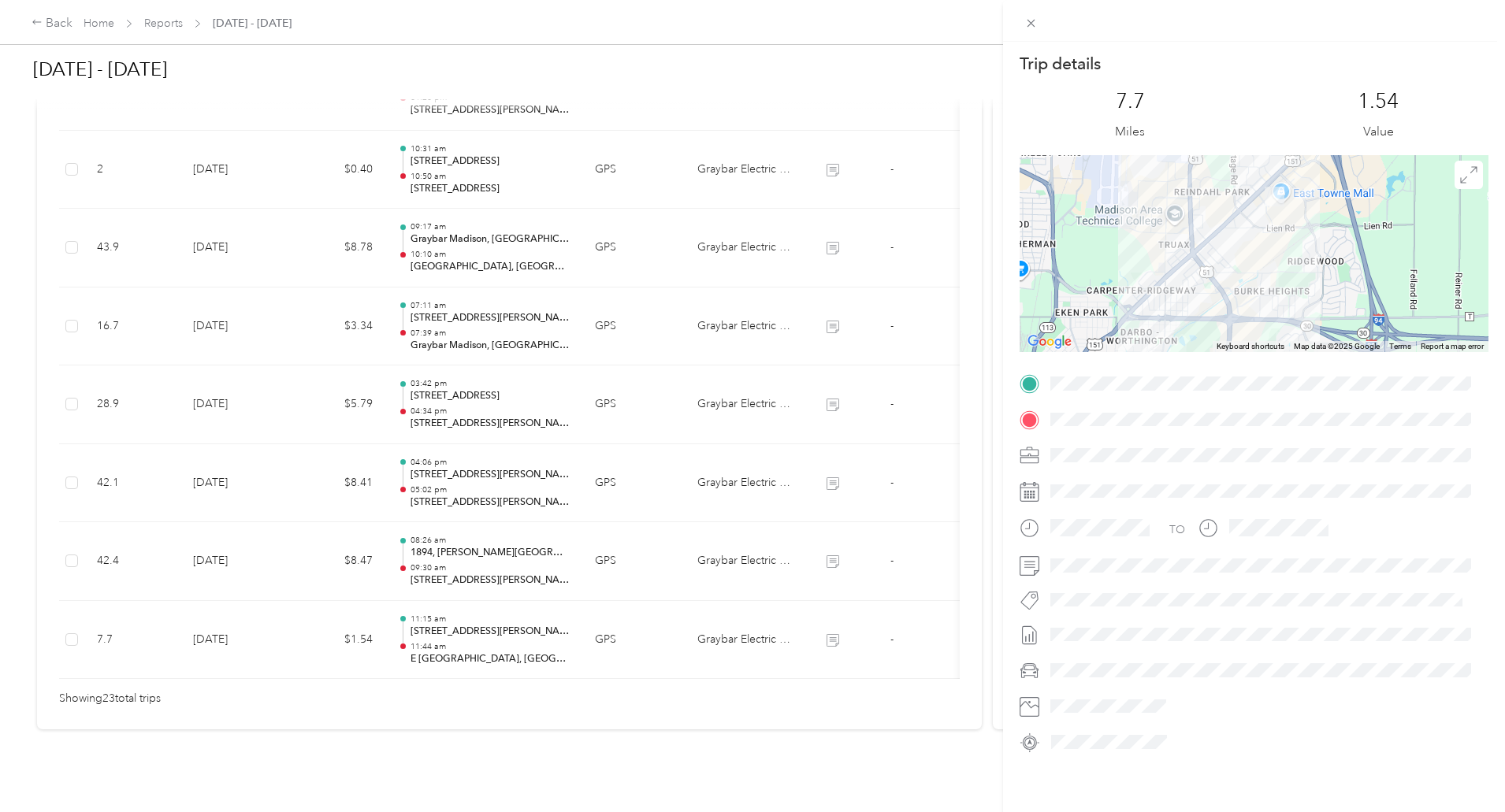
drag, startPoint x: 1226, startPoint y: 234, endPoint x: 1164, endPoint y: 371, distance: 150.4
click at [1164, 371] on div "Trip details This trip cannot be edited because it is either under review, appr…" at bounding box center [1253, 403] width 469 height 702
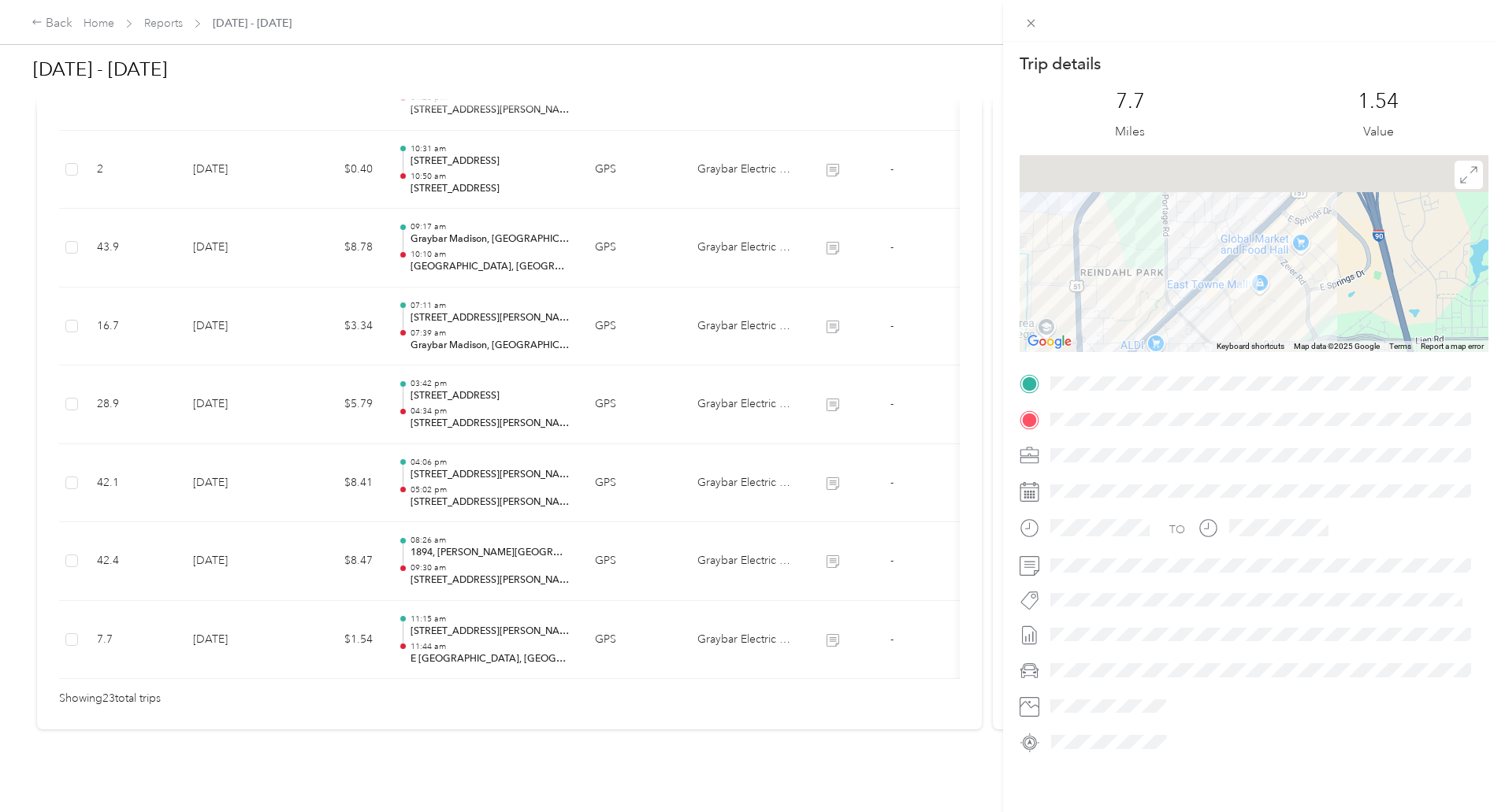
drag, startPoint x: 1247, startPoint y: 219, endPoint x: 1192, endPoint y: 352, distance: 143.9
click at [1193, 351] on div at bounding box center [1253, 253] width 469 height 197
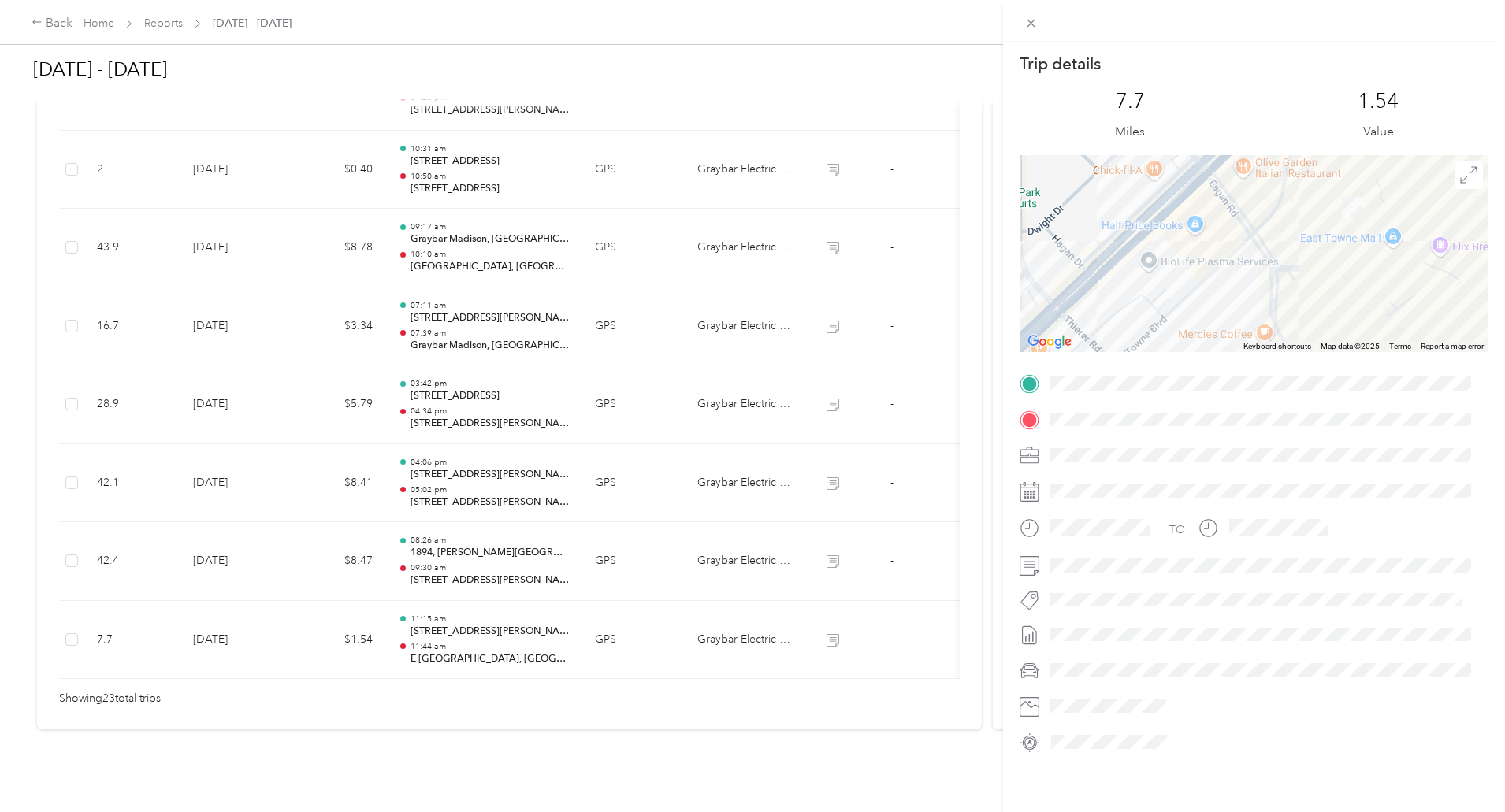
drag, startPoint x: 1258, startPoint y: 262, endPoint x: 1216, endPoint y: 295, distance: 53.4
click at [1216, 295] on div at bounding box center [1253, 253] width 469 height 197
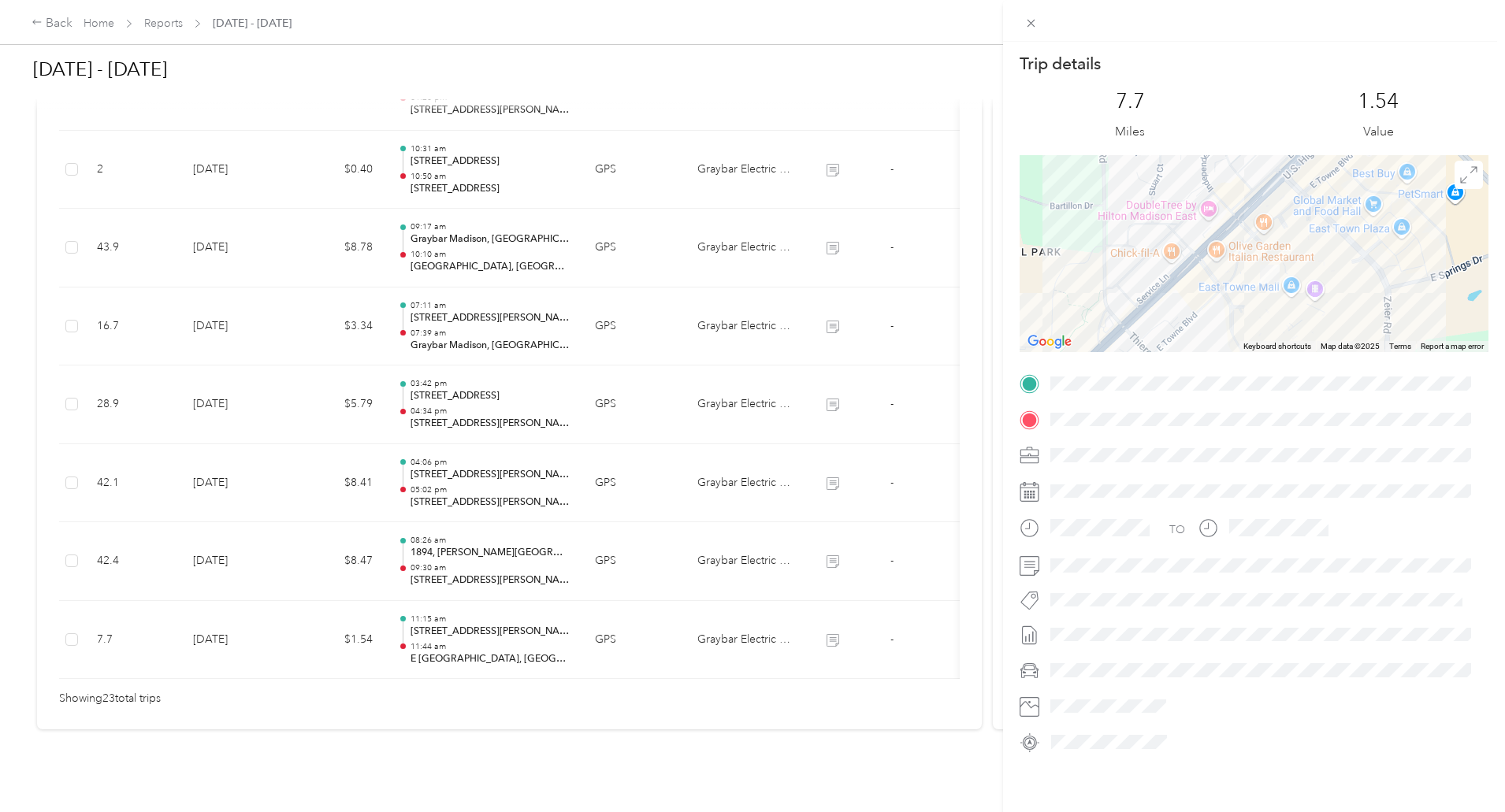
click at [568, 576] on div "Trip details This trip cannot be edited because it is either under review, appr…" at bounding box center [752, 406] width 1505 height 812
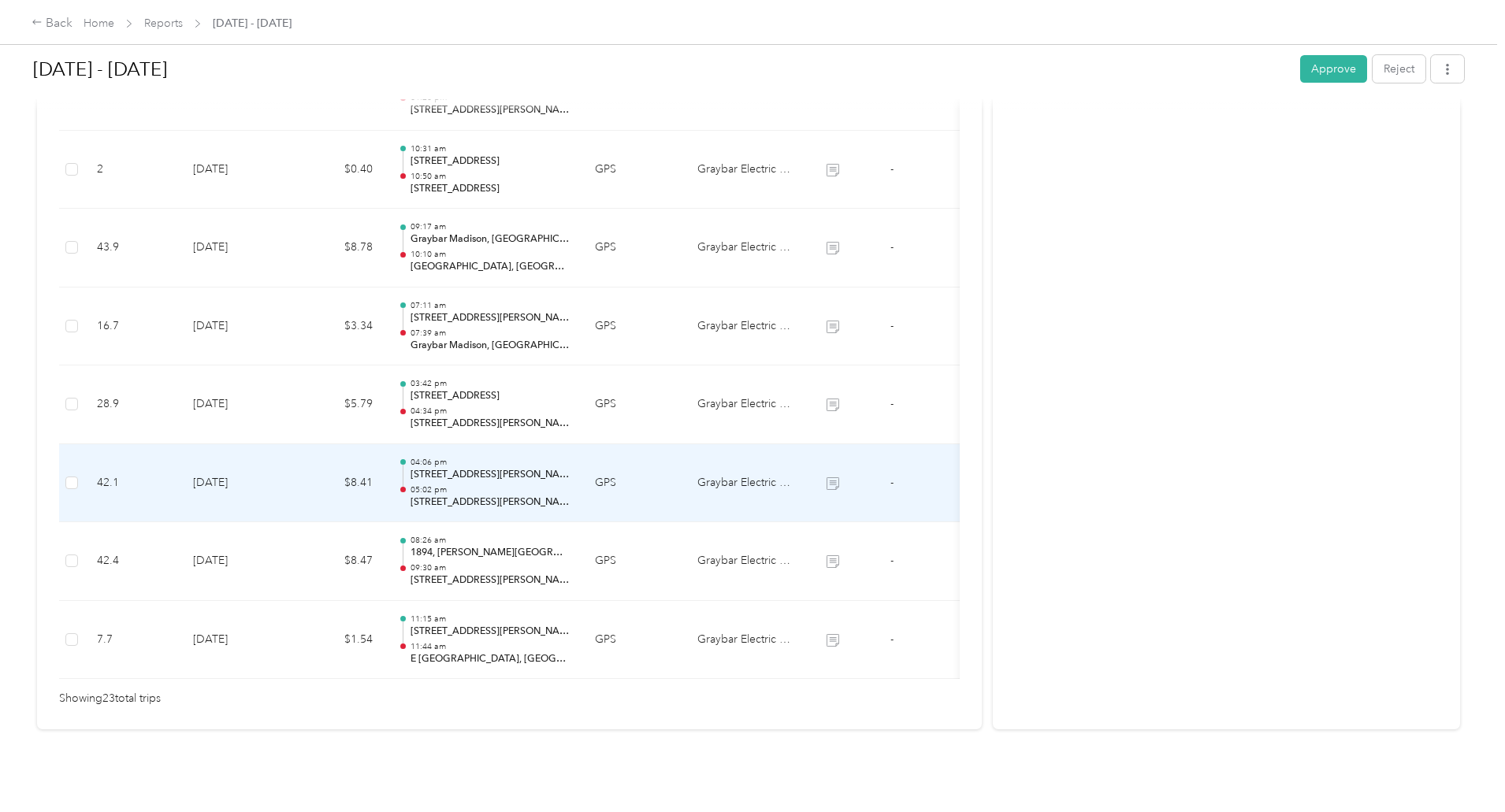
click at [569, 484] on p "05:02 pm" at bounding box center [490, 489] width 159 height 11
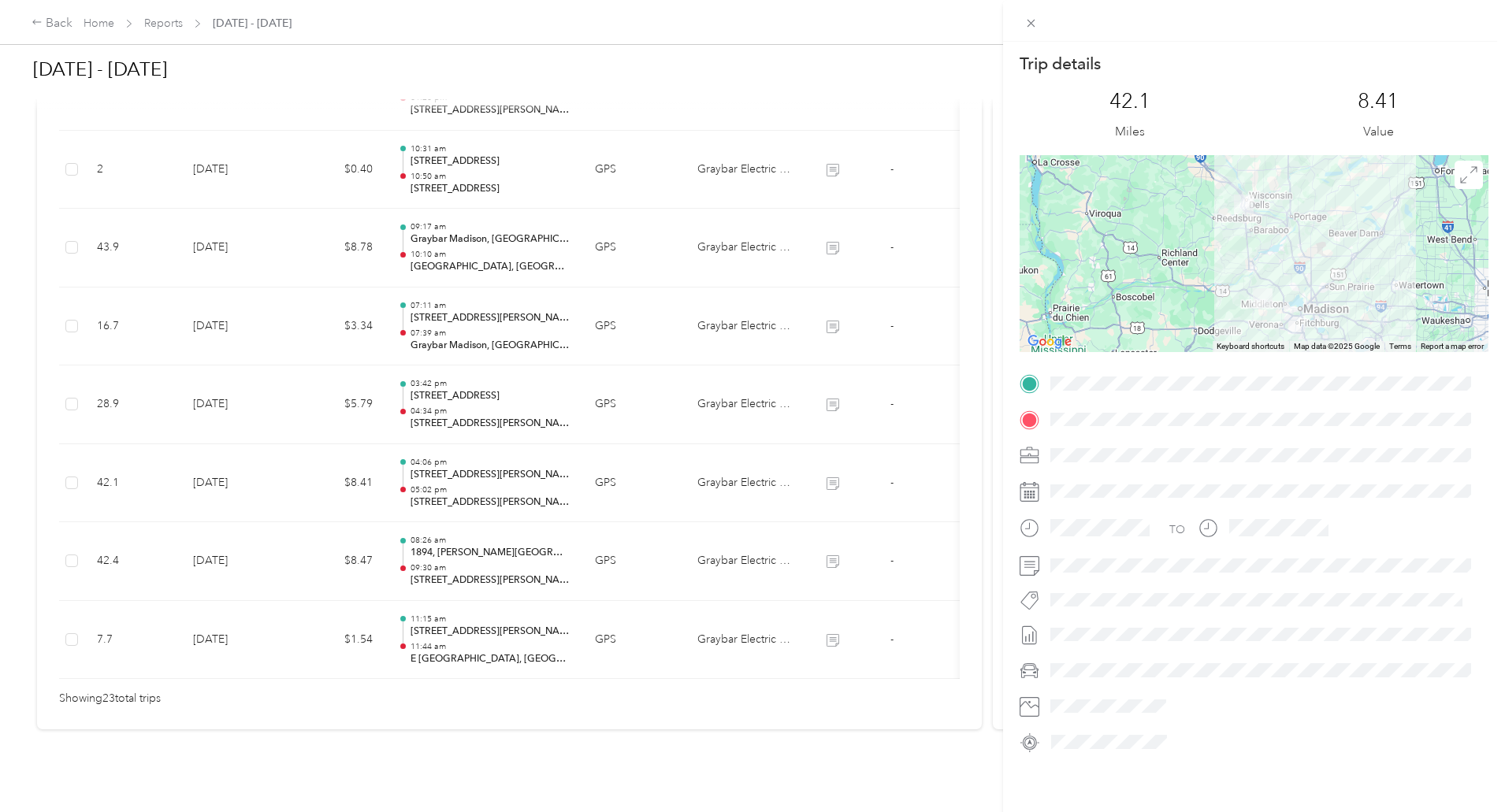
click at [1360, 548] on div "TO" at bounding box center [1253, 534] width 469 height 38
click at [825, 659] on div "Trip details This trip cannot be edited because it is either under review, appr…" at bounding box center [752, 406] width 1505 height 812
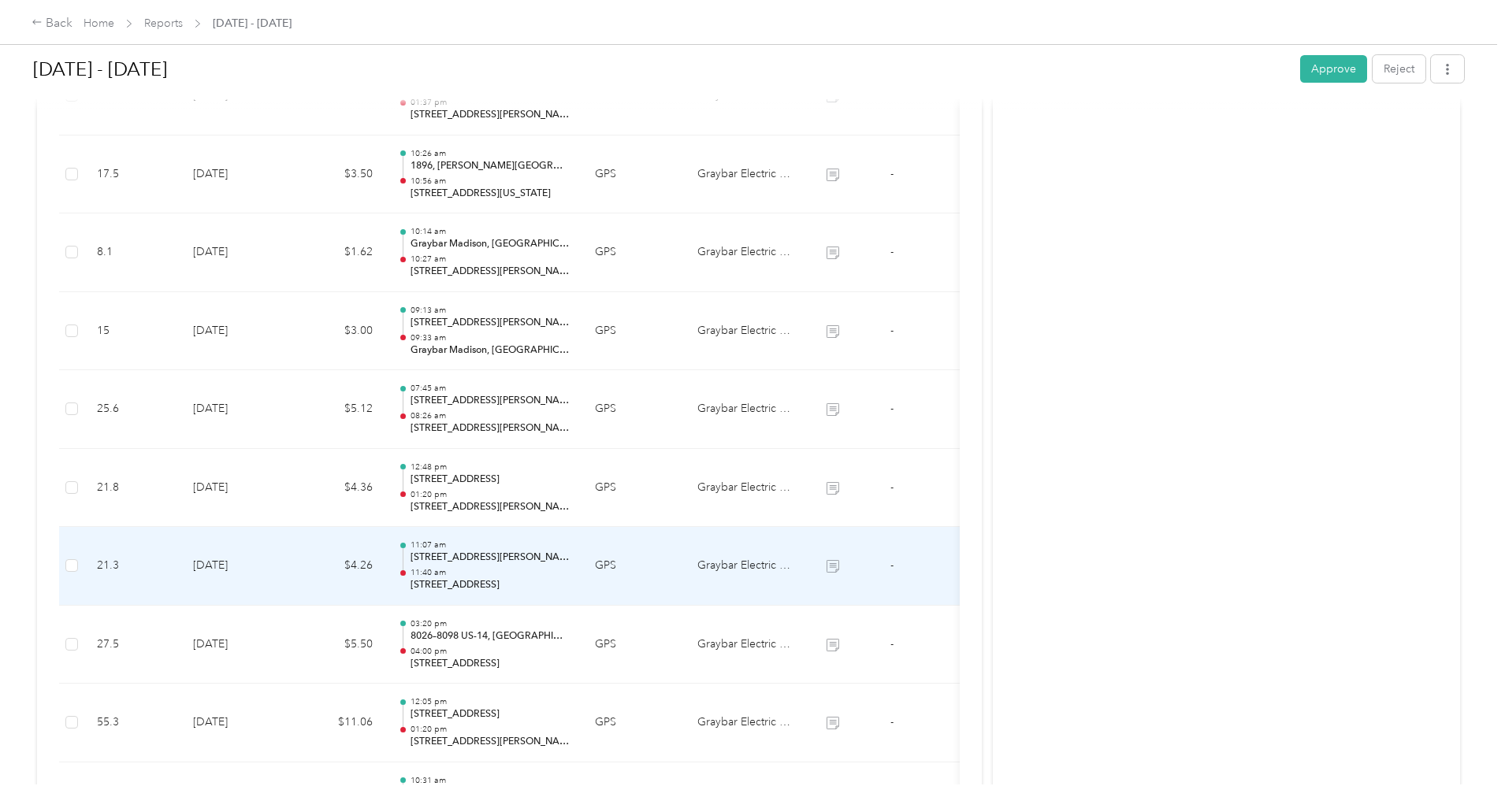
scroll to position [1103, 0]
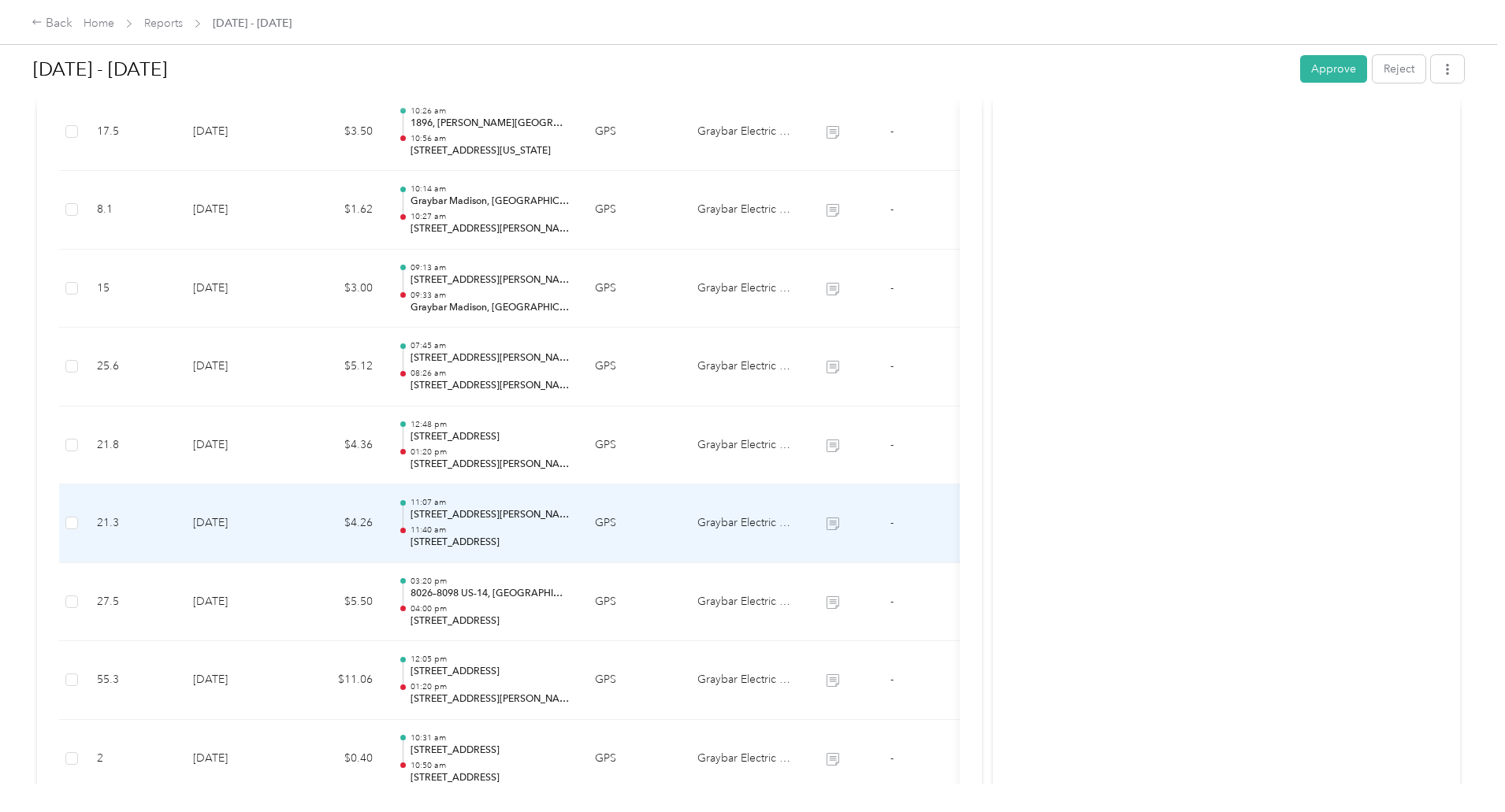
click at [569, 526] on p "11:40 am" at bounding box center [490, 529] width 159 height 11
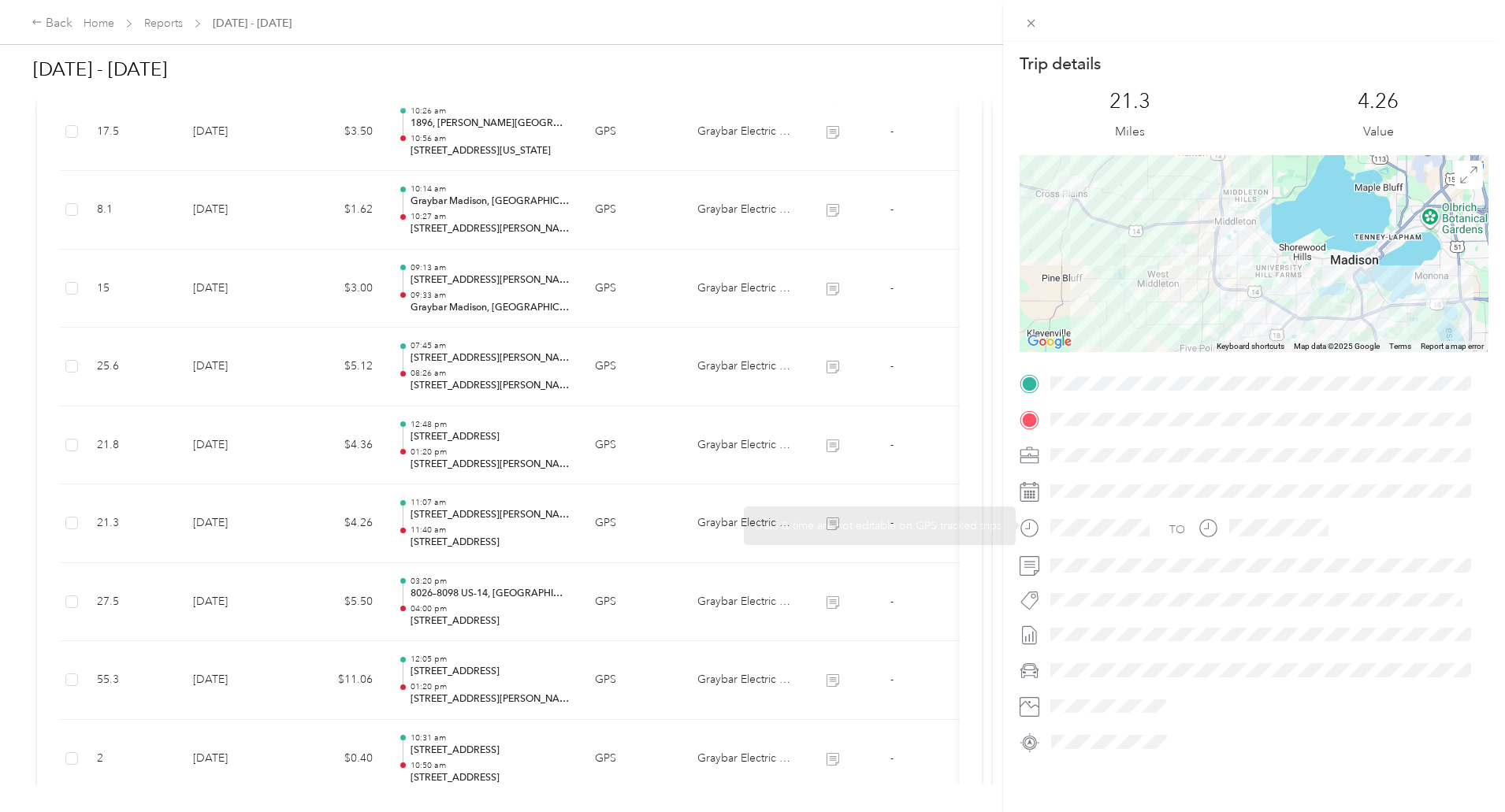
click at [923, 459] on div "Trip details This trip cannot be edited because it is either under review, appr…" at bounding box center [752, 406] width 1505 height 812
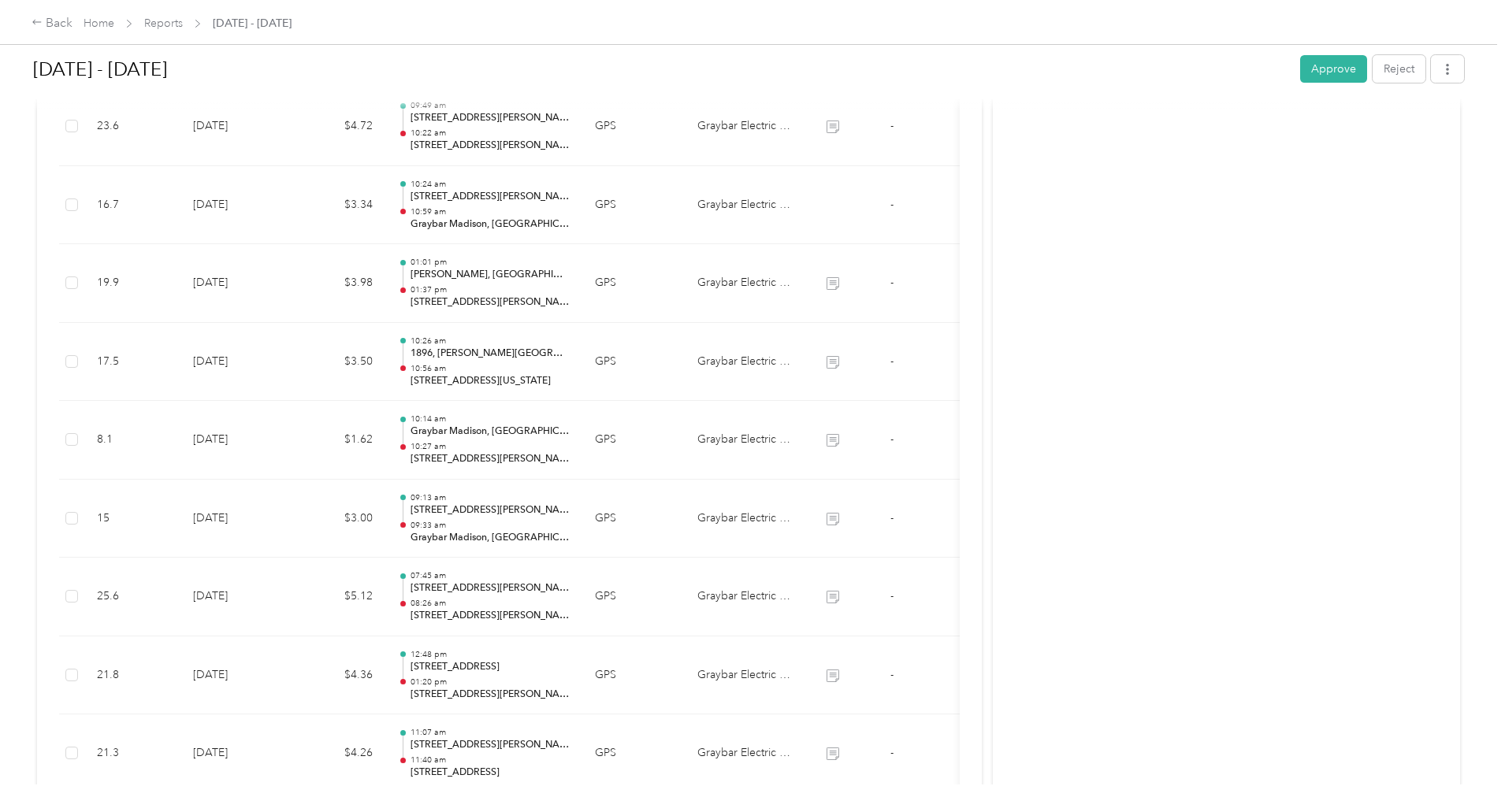
scroll to position [866, 0]
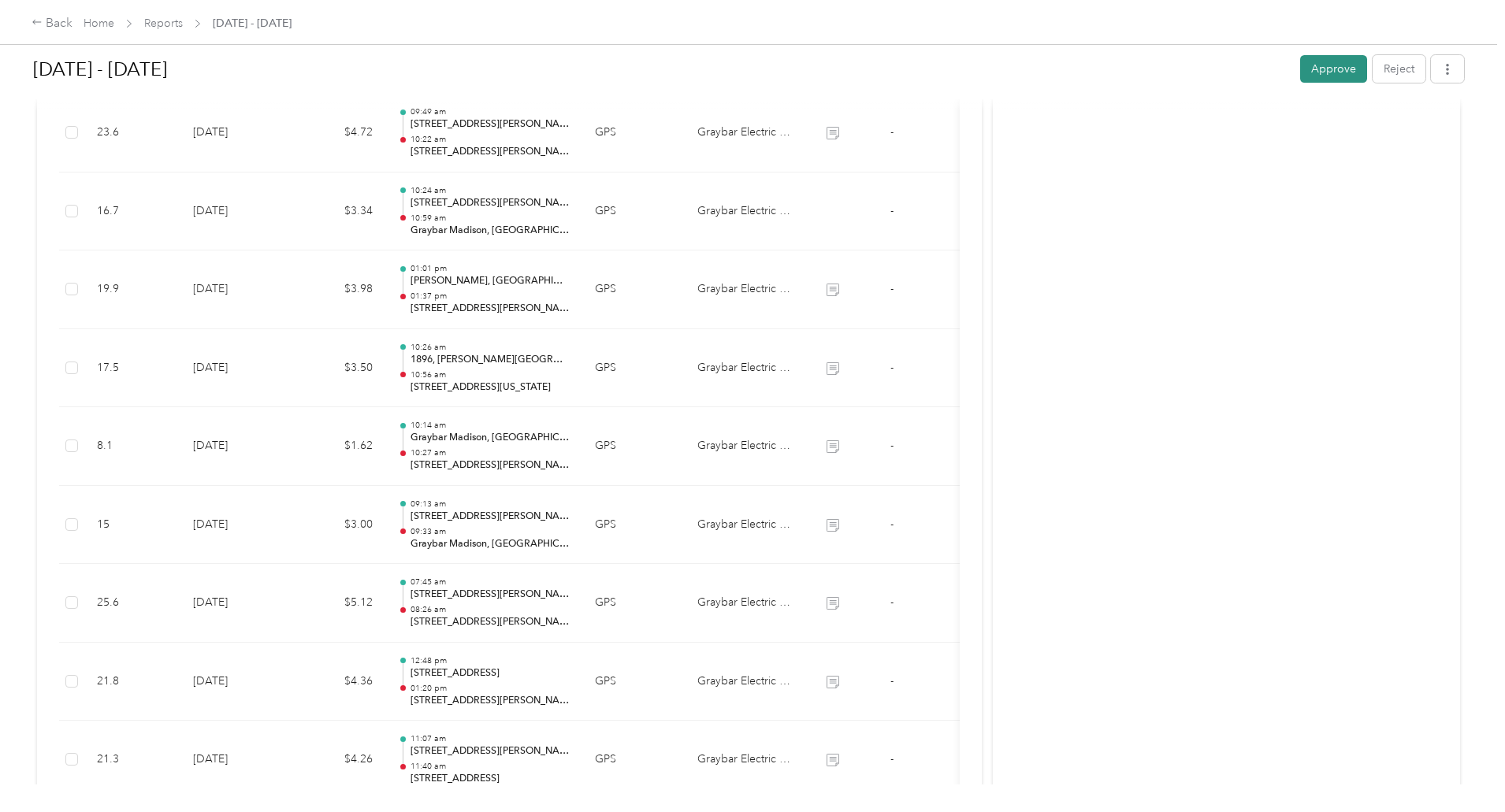
click at [1300, 69] on button "Approve" at bounding box center [1333, 69] width 67 height 28
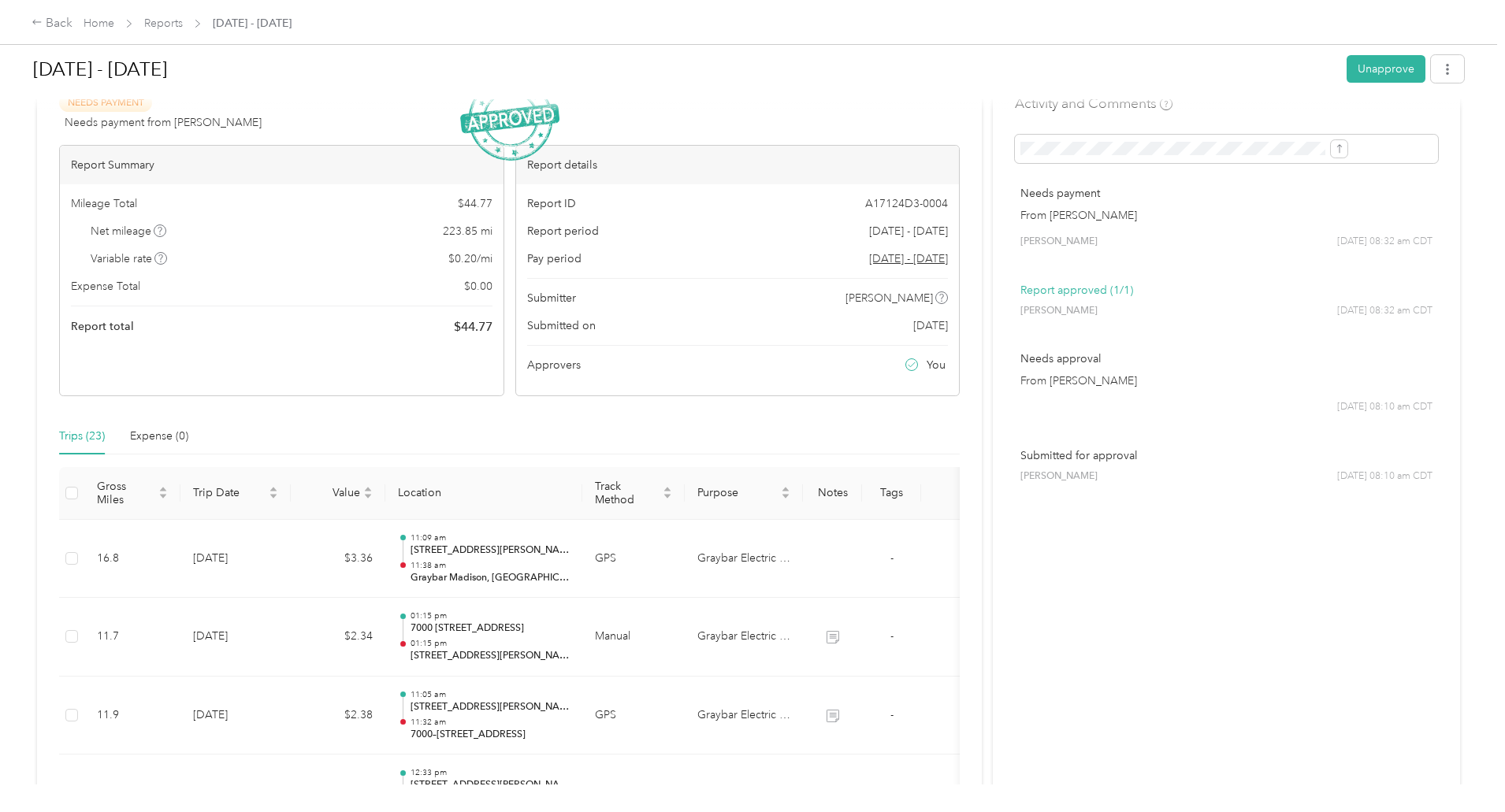
scroll to position [0, 0]
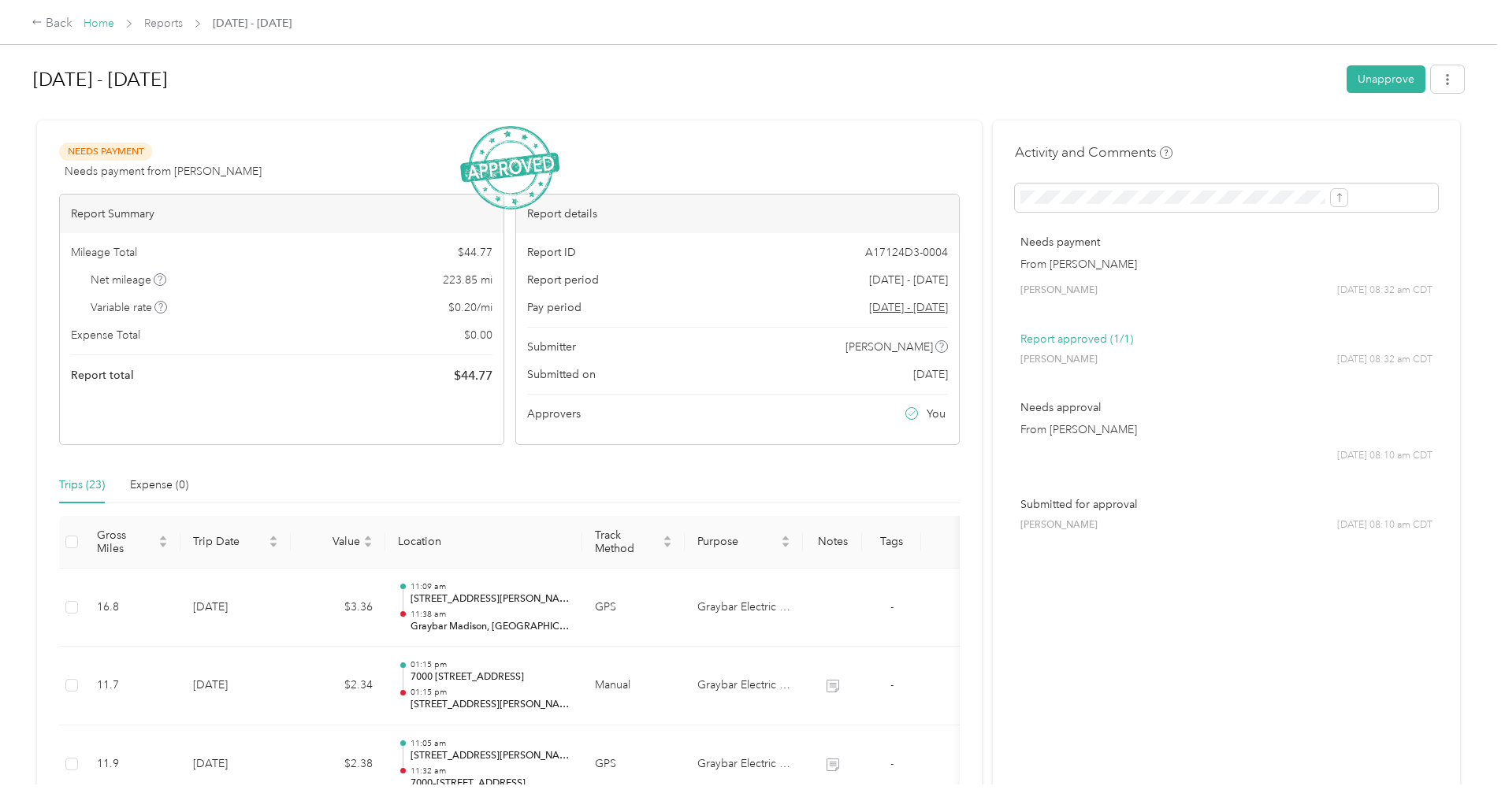
click at [115, 21] on link "Home" at bounding box center [98, 23] width 30 height 13
